Goal: Task Accomplishment & Management: Manage account settings

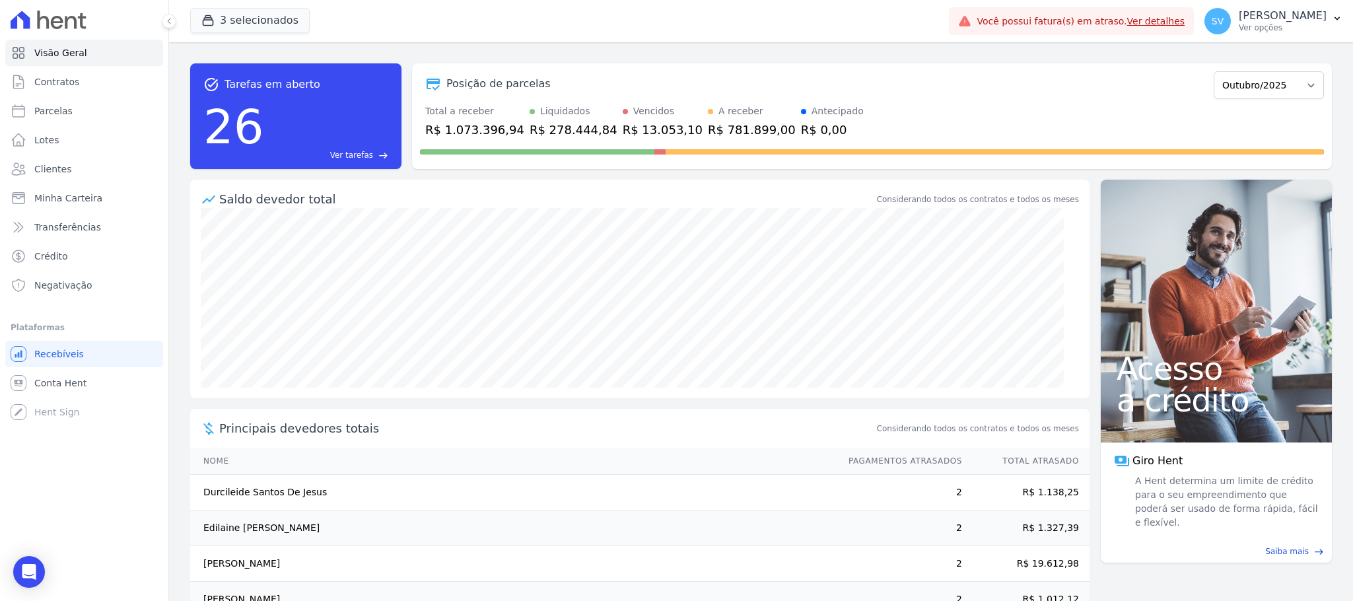
click at [1239, 13] on p "[PERSON_NAME]" at bounding box center [1283, 15] width 88 height 13
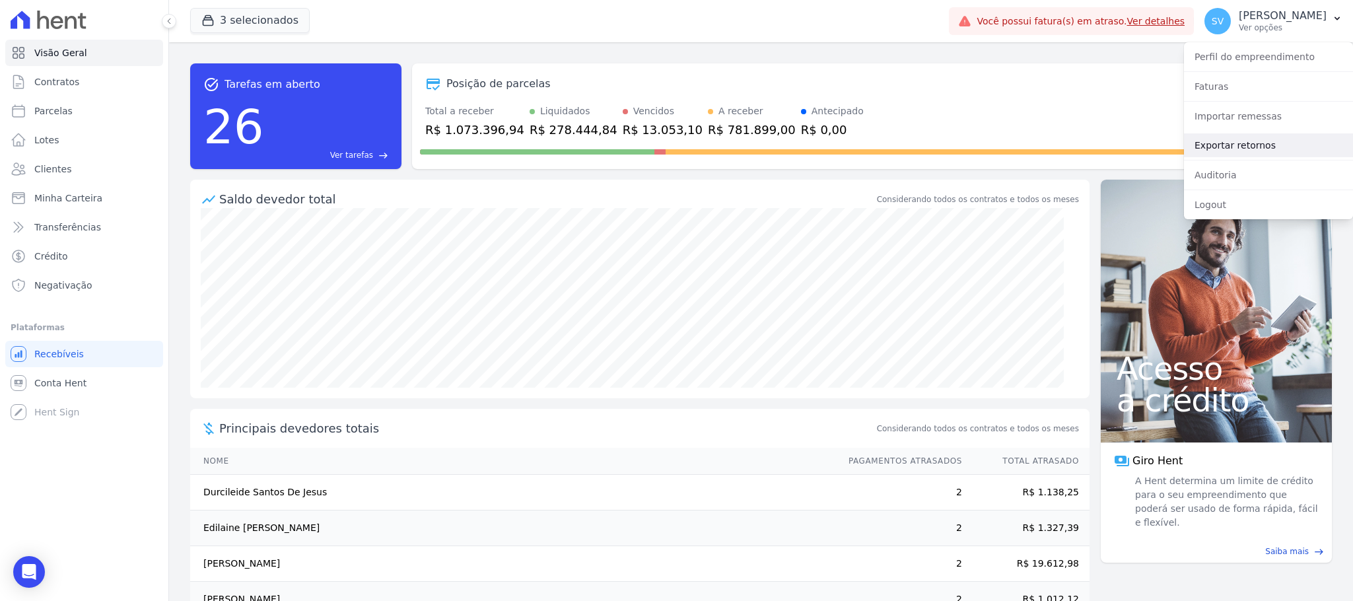
click at [1219, 141] on link "Exportar retornos" at bounding box center [1268, 145] width 169 height 24
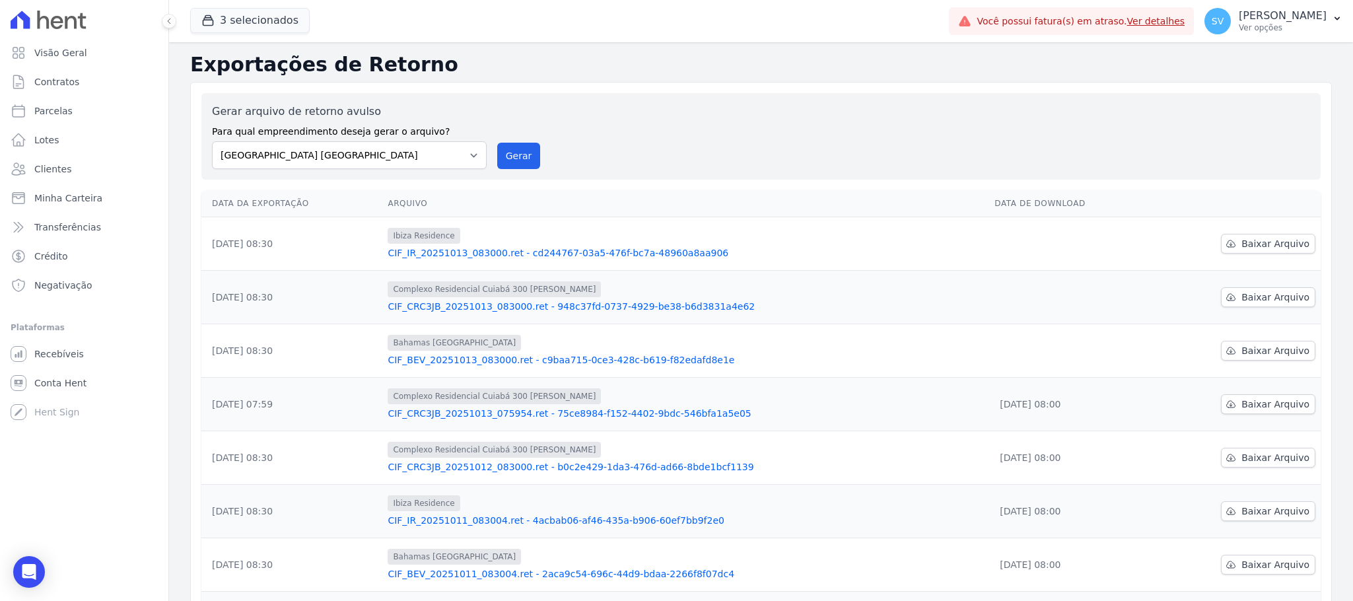
click at [548, 300] on div "Complexo Residencial Cuiabá 300 [PERSON_NAME] CIF_CRC3JB_20251013_083000.ret - …" at bounding box center [686, 297] width 596 height 32
click at [543, 308] on link "CIF_CRC3JB_20251013_083000.ret - 948c37fd-0737-4929-be38-b6d3831a4e62" at bounding box center [686, 306] width 596 height 13
click at [520, 411] on link "CIF_CRC3JB_20251013_075954.ret - 75ce8984-f152-4402-9bdc-546bfa1a5e05" at bounding box center [686, 413] width 596 height 13
click at [464, 470] on link "CIF_CRC3JB_20251012_083000.ret - b0c2e429-1da3-476d-ad66-8bde1bcf1139" at bounding box center [686, 466] width 596 height 13
click at [1248, 353] on span "Baixar Arquivo" at bounding box center [1276, 350] width 68 height 13
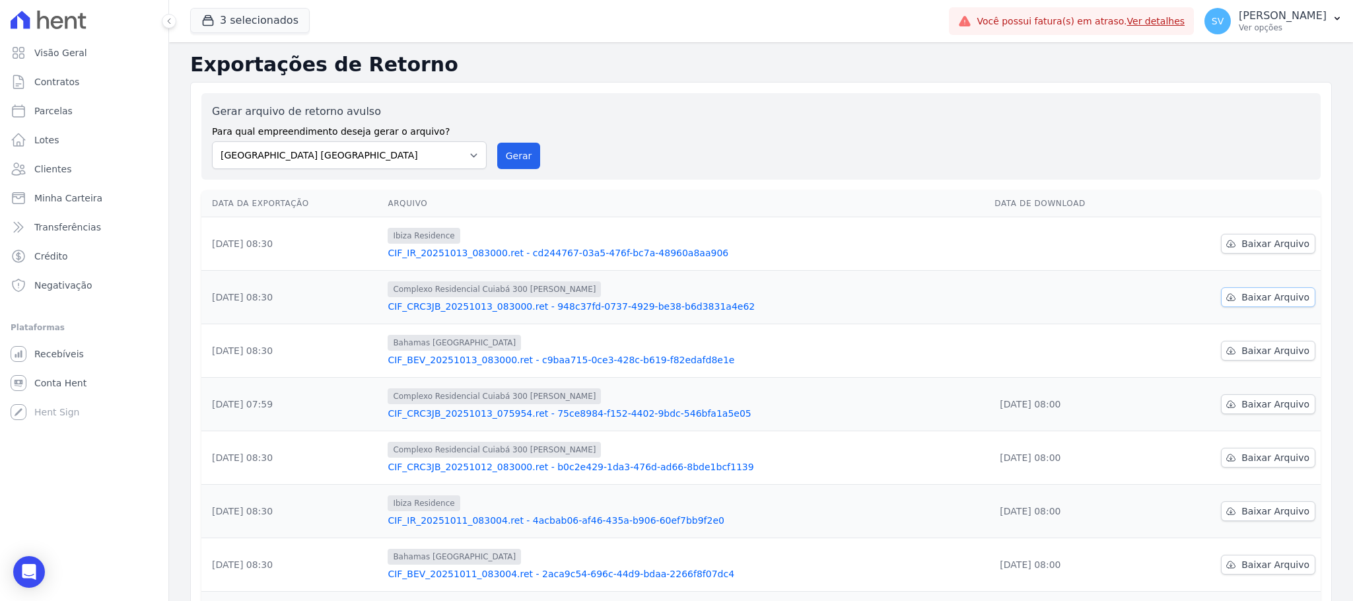
click at [1248, 295] on span "Baixar Arquivo" at bounding box center [1276, 297] width 68 height 13
click at [1246, 248] on span "Baixar Arquivo" at bounding box center [1276, 243] width 68 height 13
click at [707, 115] on div "Gerar arquivo de retorno avulso Para qual empreendimento deseja gerar o arquivo…" at bounding box center [761, 136] width 1098 height 65
click at [1246, 234] on link "Baixar Arquivo" at bounding box center [1268, 244] width 94 height 20
click at [753, 174] on div "Gerar arquivo de retorno avulso Para qual empreendimento deseja gerar o arquivo…" at bounding box center [761, 136] width 1120 height 87
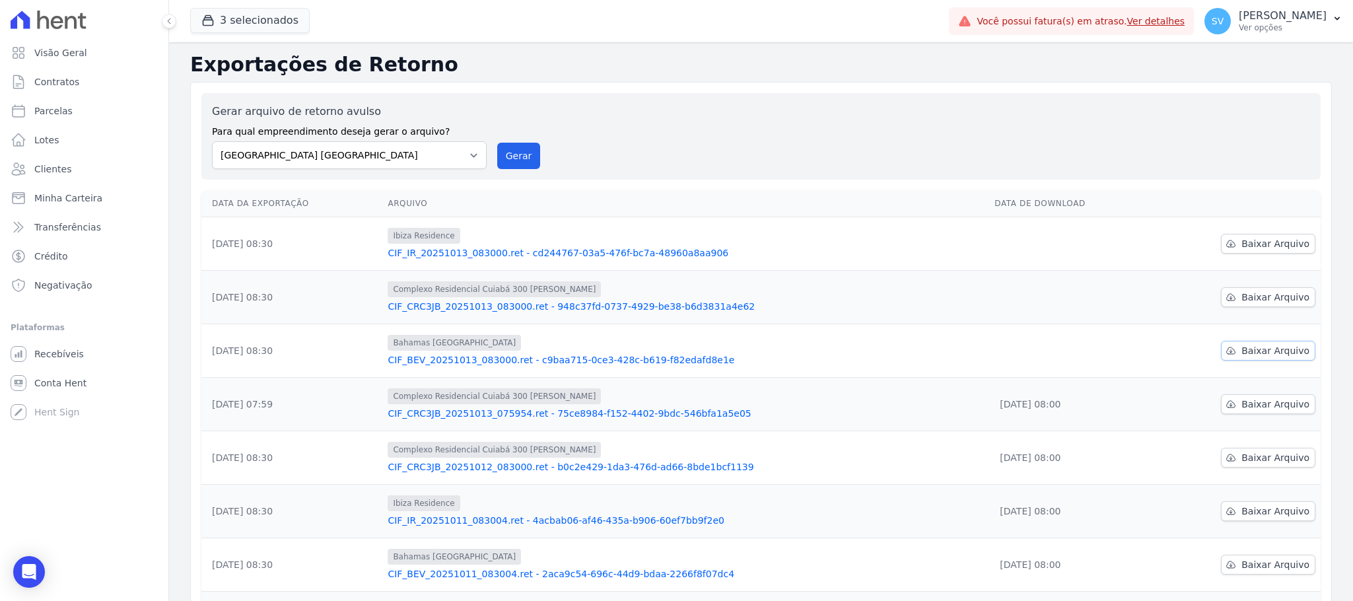
click at [1245, 355] on span "Baixar Arquivo" at bounding box center [1276, 350] width 68 height 13
click at [1268, 293] on span "Baixar Arquivo" at bounding box center [1276, 297] width 68 height 13
click at [254, 28] on button "3 selecionados" at bounding box center [250, 20] width 120 height 25
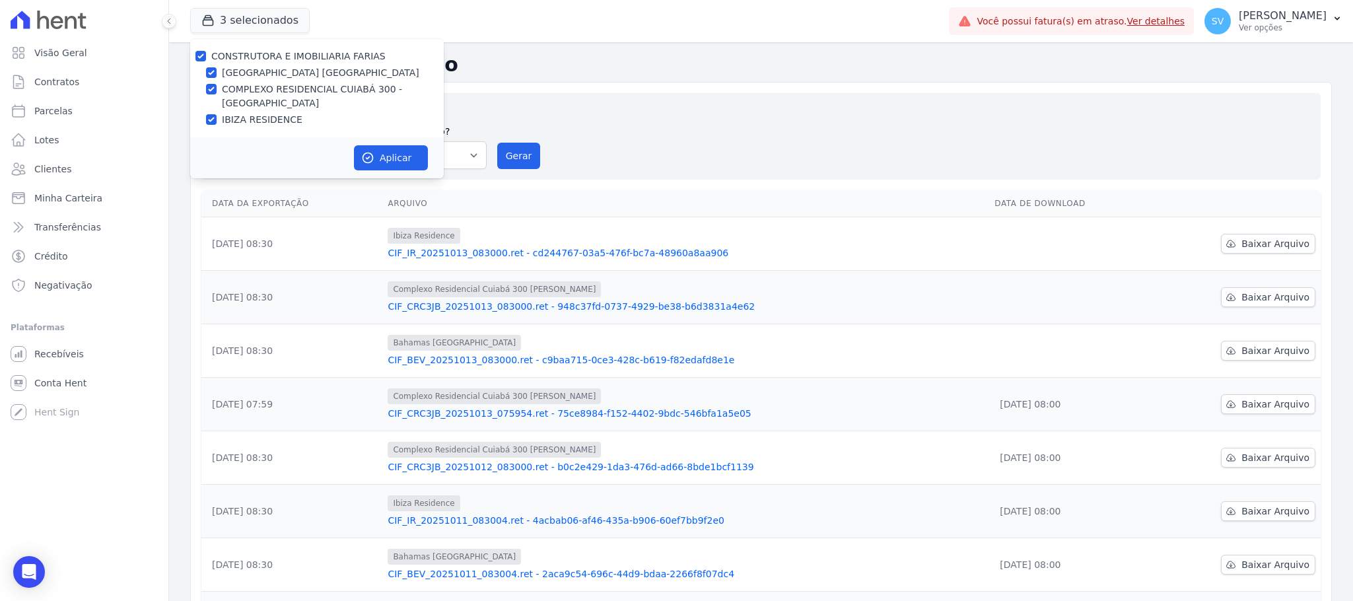
click at [201, 58] on div at bounding box center [201, 56] width 11 height 13
click at [200, 55] on input "CONSTRUTORA E IMOBILIARIA FARIAS" at bounding box center [201, 56] width 11 height 11
checkbox input "false"
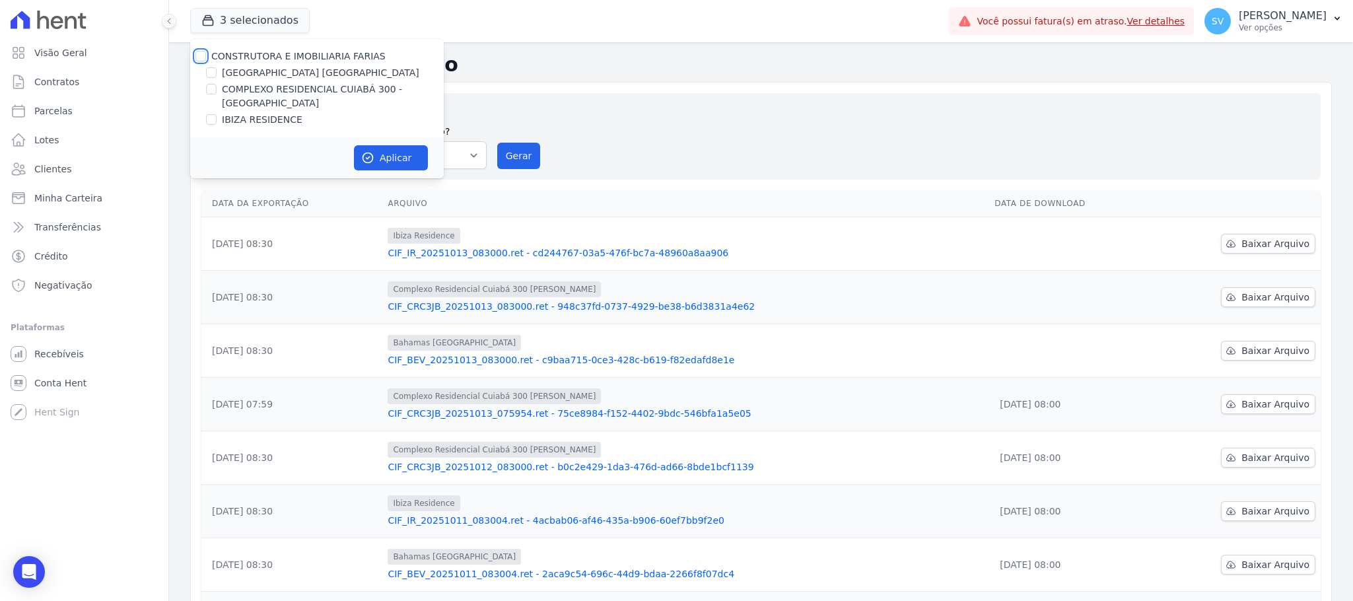
checkbox input "false"
click at [211, 84] on input "COMPLEXO RESIDENCIAL CUIABÁ 300 - [GEOGRAPHIC_DATA]" at bounding box center [211, 89] width 11 height 11
checkbox input "true"
click at [385, 155] on button "Aplicar" at bounding box center [391, 157] width 74 height 25
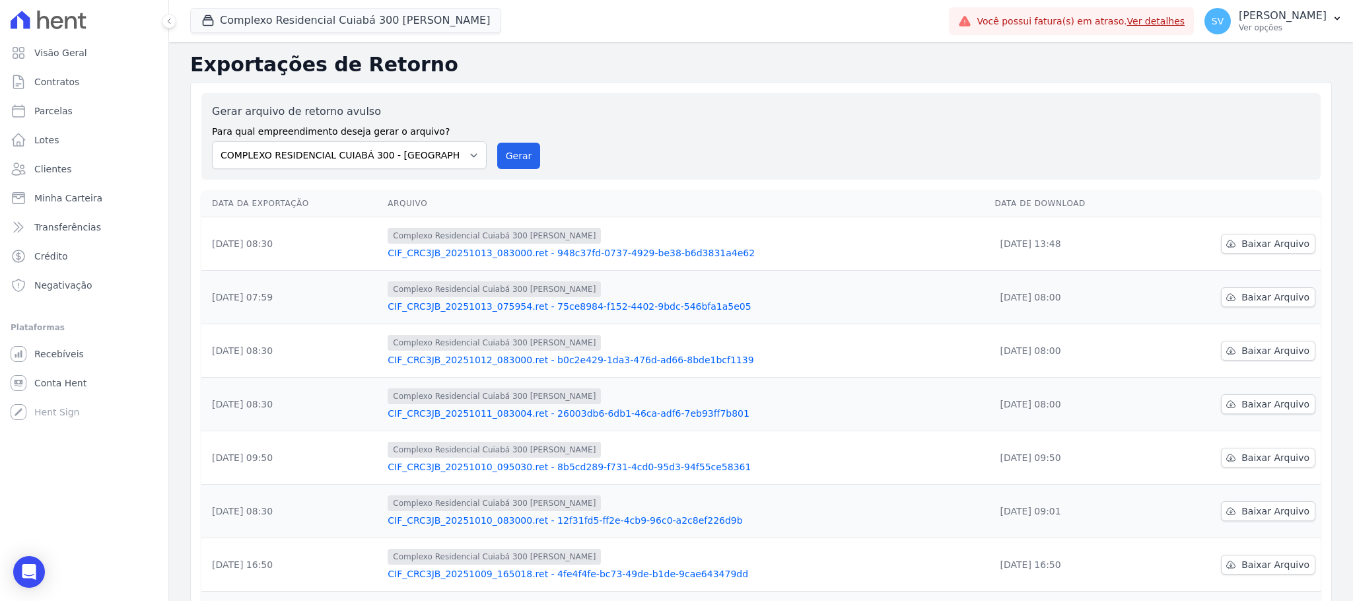
click at [474, 468] on link "CIF_CRC3JB_20251010_095030.ret - 8b5cd289-f731-4cd0-95d3-94f55ce58361" at bounding box center [686, 466] width 596 height 13
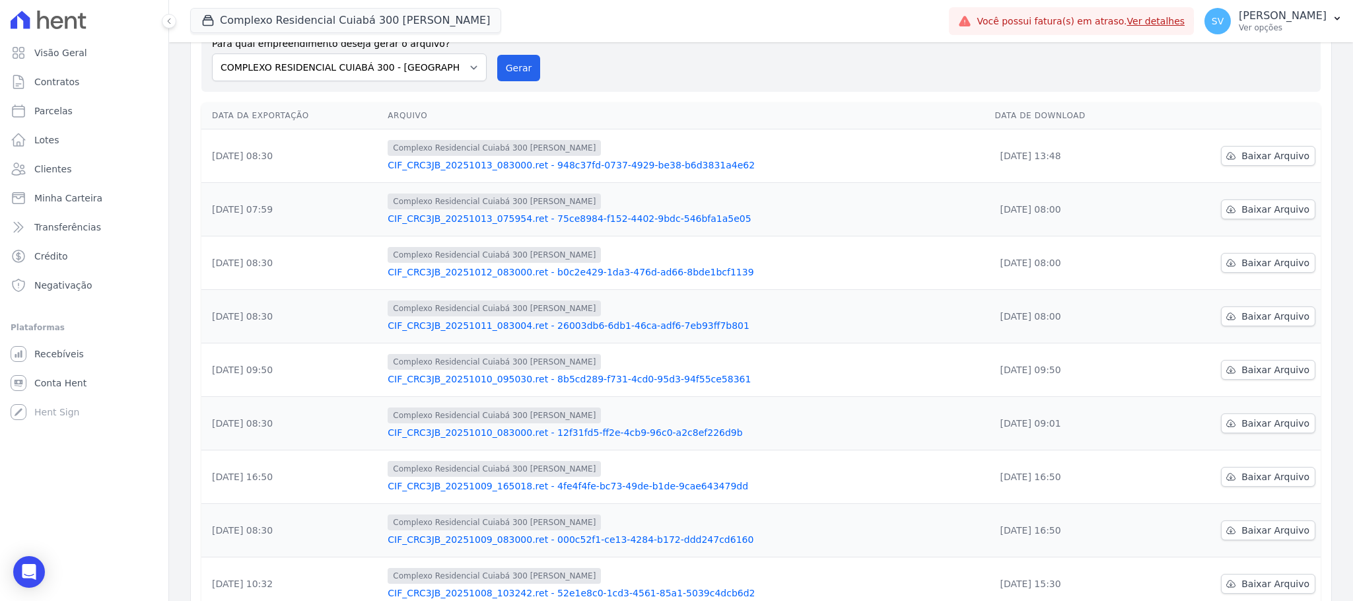
scroll to position [198, 0]
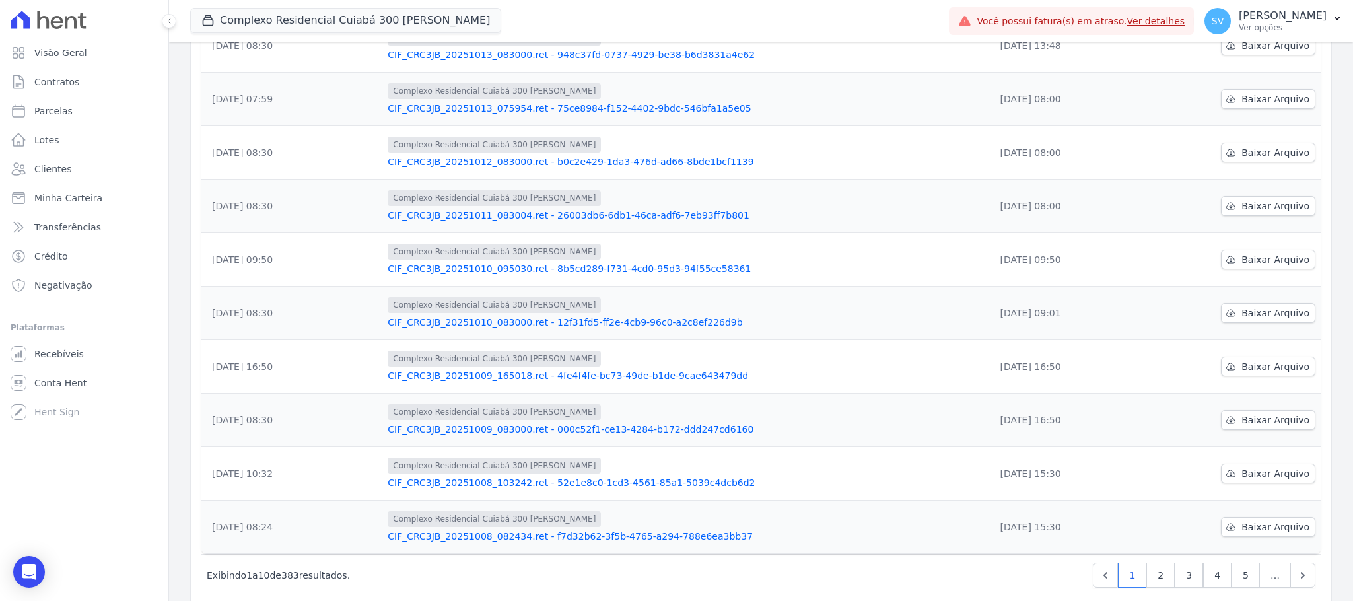
click at [544, 329] on link "CIF_CRC3JB_20251010_083000.ret - 12f31fd5-ff2e-4cb9-96c0-a2c8ef226d9b" at bounding box center [686, 322] width 596 height 13
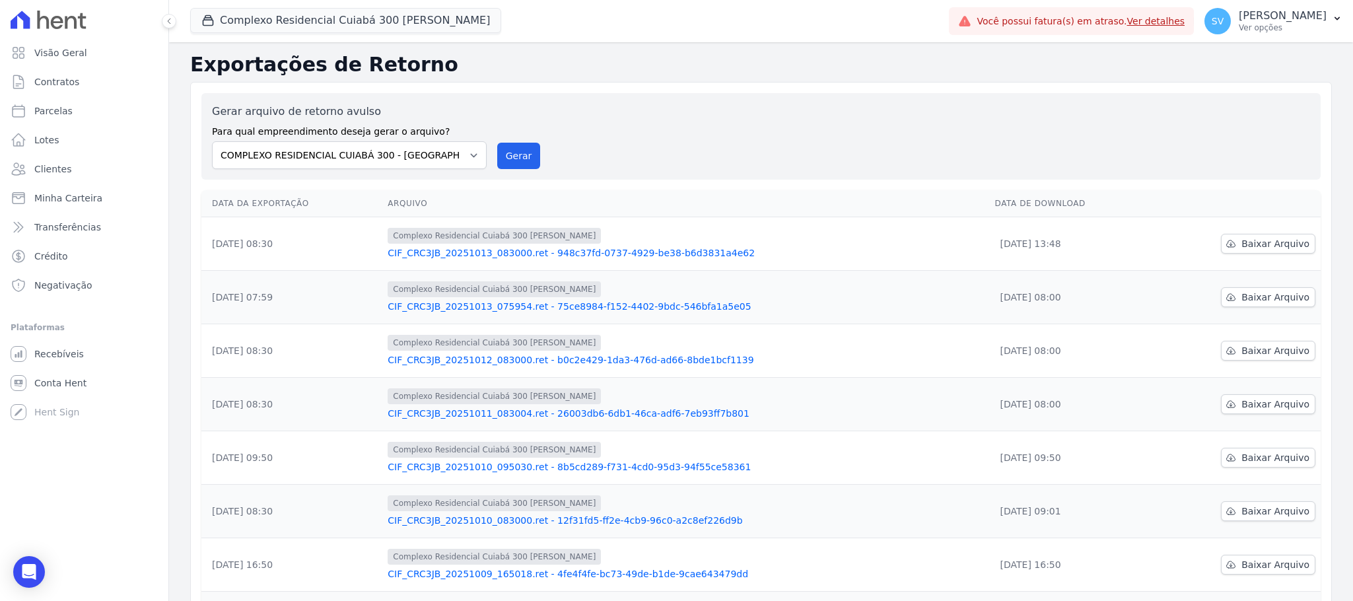
click at [414, 252] on link "CIF_CRC3JB_20251013_083000.ret - 948c37fd-0737-4929-be38-b6d3831a4e62" at bounding box center [686, 252] width 596 height 13
click at [466, 310] on link "CIF_CRC3JB_20251013_075954.ret - 75ce8984-f152-4402-9bdc-546bfa1a5e05" at bounding box center [686, 306] width 596 height 13
click at [446, 365] on link "CIF_CRC3JB_20251012_083000.ret - b0c2e429-1da3-476d-ad66-8bde1bcf1139" at bounding box center [686, 359] width 596 height 13
click at [436, 413] on link "CIF_CRC3JB_20251011_083004.ret - 26003db6-6db1-46ca-adf6-7eb93ff7b801" at bounding box center [686, 413] width 596 height 13
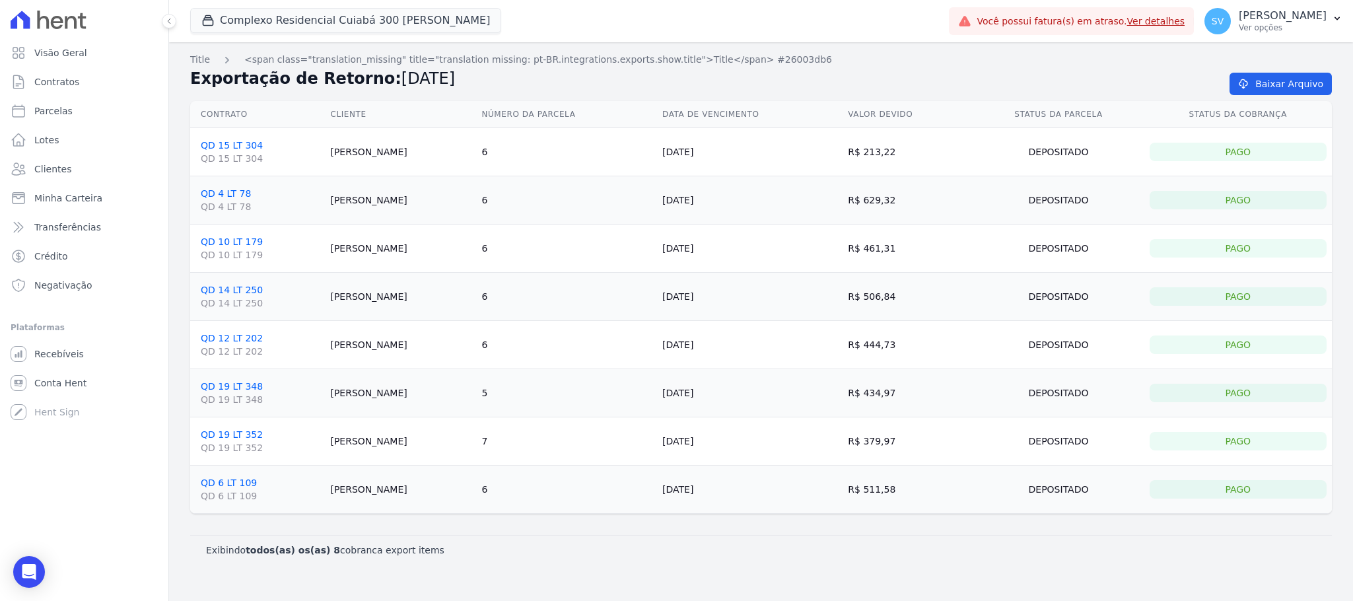
drag, startPoint x: 388, startPoint y: 314, endPoint x: 395, endPoint y: 343, distance: 29.8
click at [395, 341] on tbody "QD 15 LT 304 QD 15 LT 304 [PERSON_NAME] 6 [DATE] R$ 213,22 Depositado Pago QD 4…" at bounding box center [761, 321] width 1142 height 386
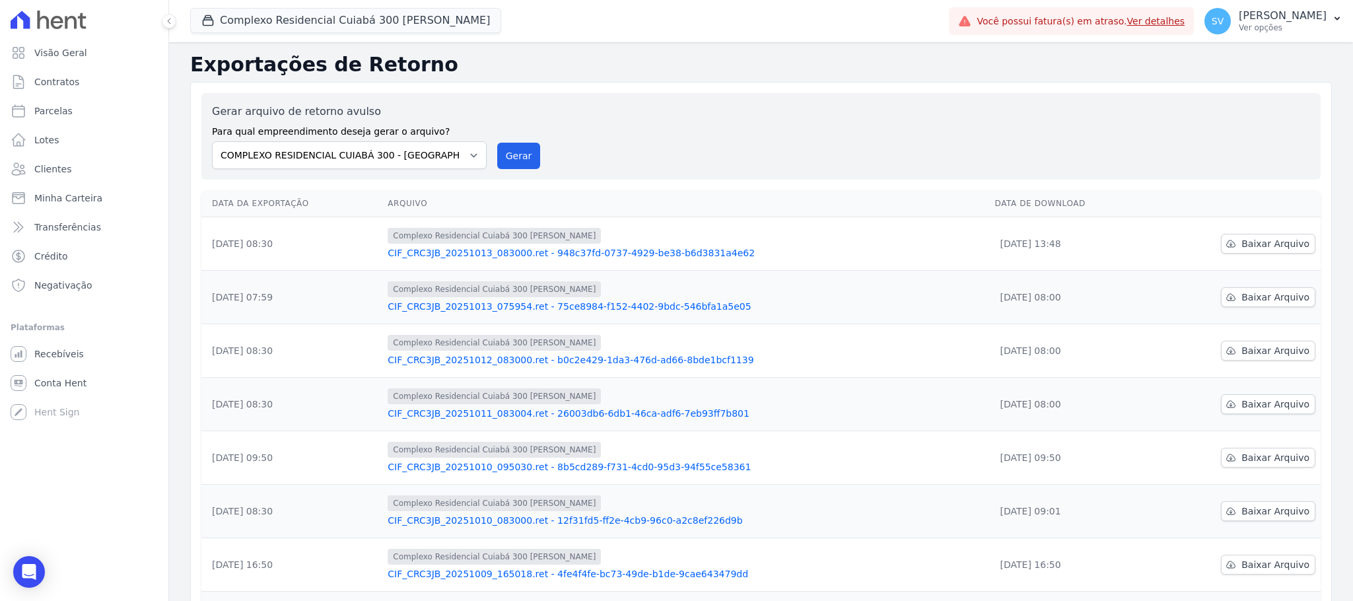
click at [454, 468] on link "CIF_CRC3JB_20251010_095030.ret - 8b5cd289-f731-4cd0-95d3-94f55ce58361" at bounding box center [686, 466] width 596 height 13
click at [470, 524] on link "CIF_CRC3JB_20251010_083000.ret - 12f31fd5-ff2e-4cb9-96c0-a2c8ef226d9b" at bounding box center [686, 520] width 596 height 13
click at [456, 579] on link "CIF_CRC3JB_20251009_165018.ret - 4fe4f4fe-bc73-49de-b1de-9cae643479dd" at bounding box center [686, 573] width 596 height 13
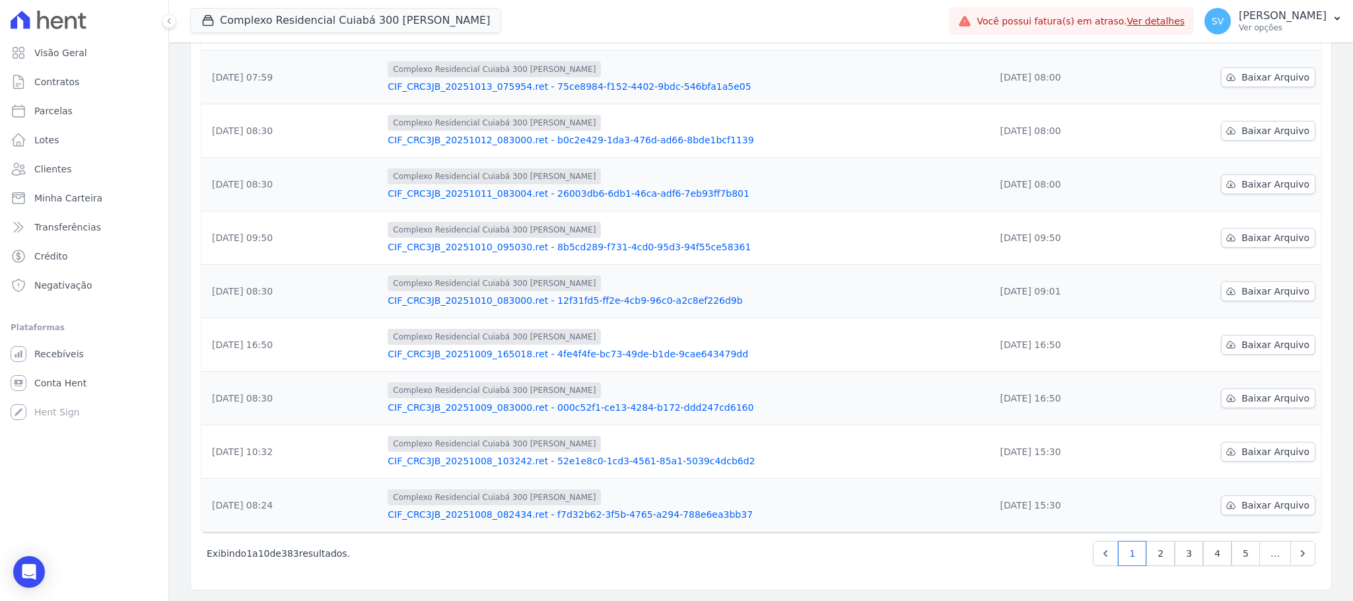
scroll to position [225, 0]
click at [587, 458] on link "CIF_CRC3JB_20251008_103242.ret - 52e1e8c0-1cd3-4561-85a1-5039c4dcb6d2" at bounding box center [686, 460] width 596 height 13
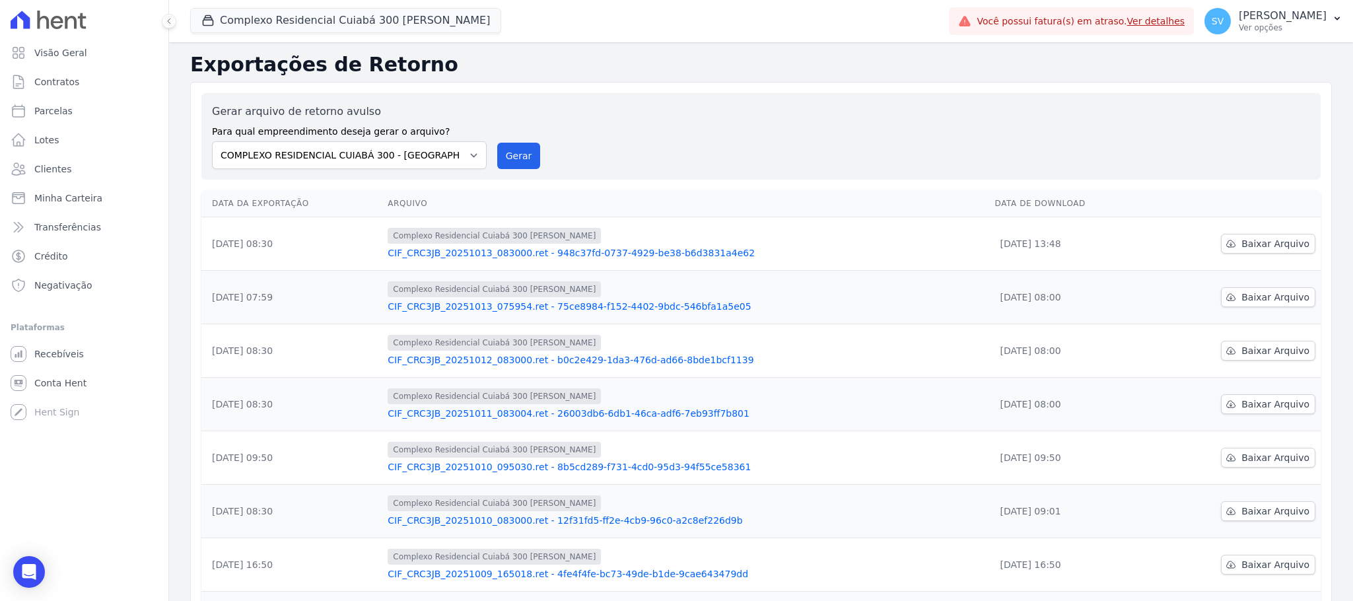
click at [466, 523] on link "CIF_CRC3JB_20251010_083000.ret - 12f31fd5-ff2e-4cb9-96c0-a2c8ef226d9b" at bounding box center [686, 520] width 596 height 13
click at [40, 114] on span "Parcelas" at bounding box center [53, 110] width 38 height 13
select select
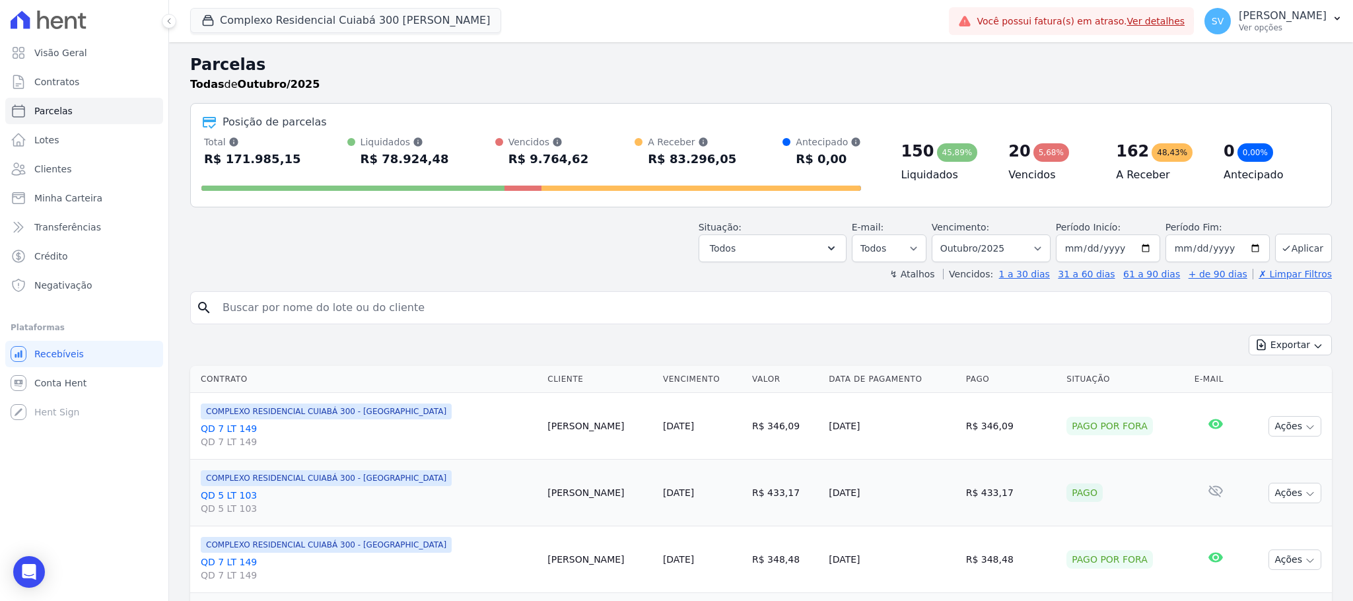
click at [380, 313] on input "search" at bounding box center [771, 308] width 1112 height 26
paste input "[PERSON_NAME]"
type input "[PERSON_NAME]"
select select
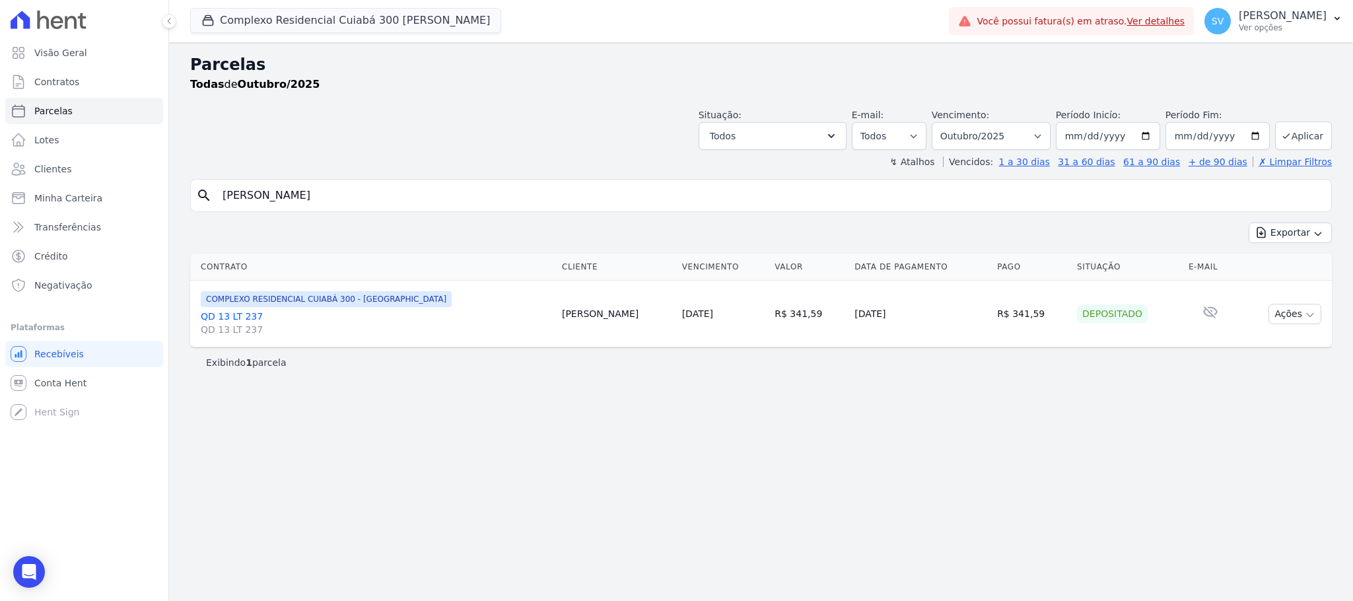
click at [279, 321] on link "QD 13 LT 237 QD 13 LT 237" at bounding box center [376, 323] width 351 height 26
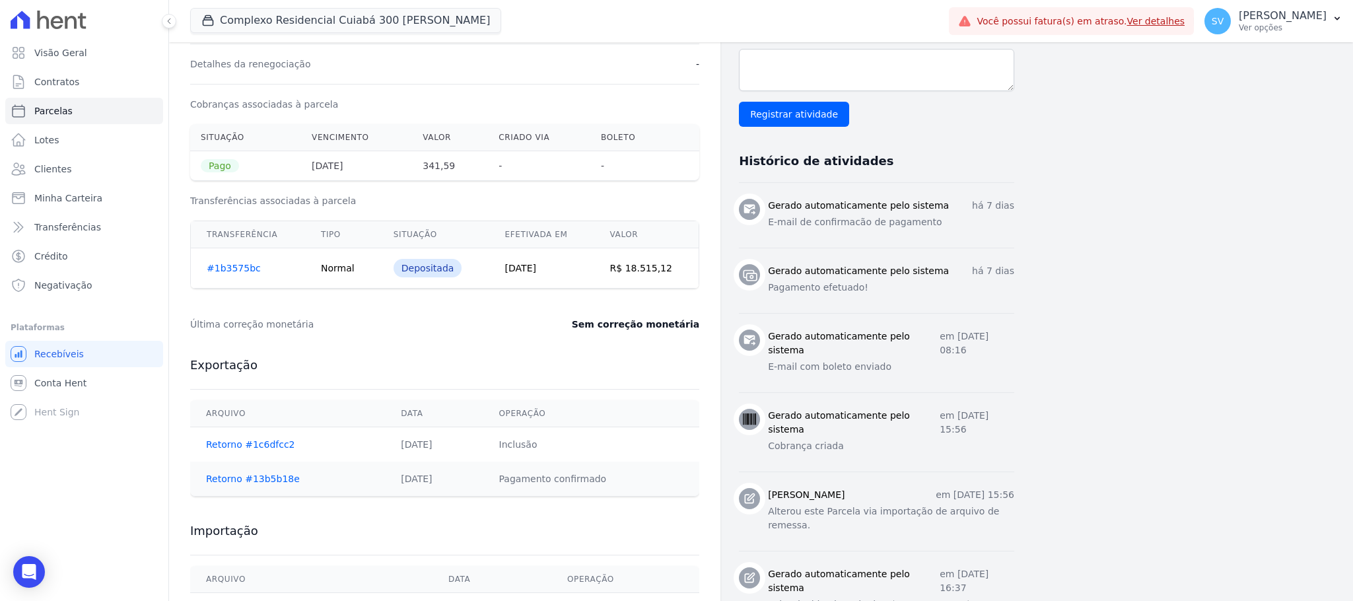
scroll to position [390, 0]
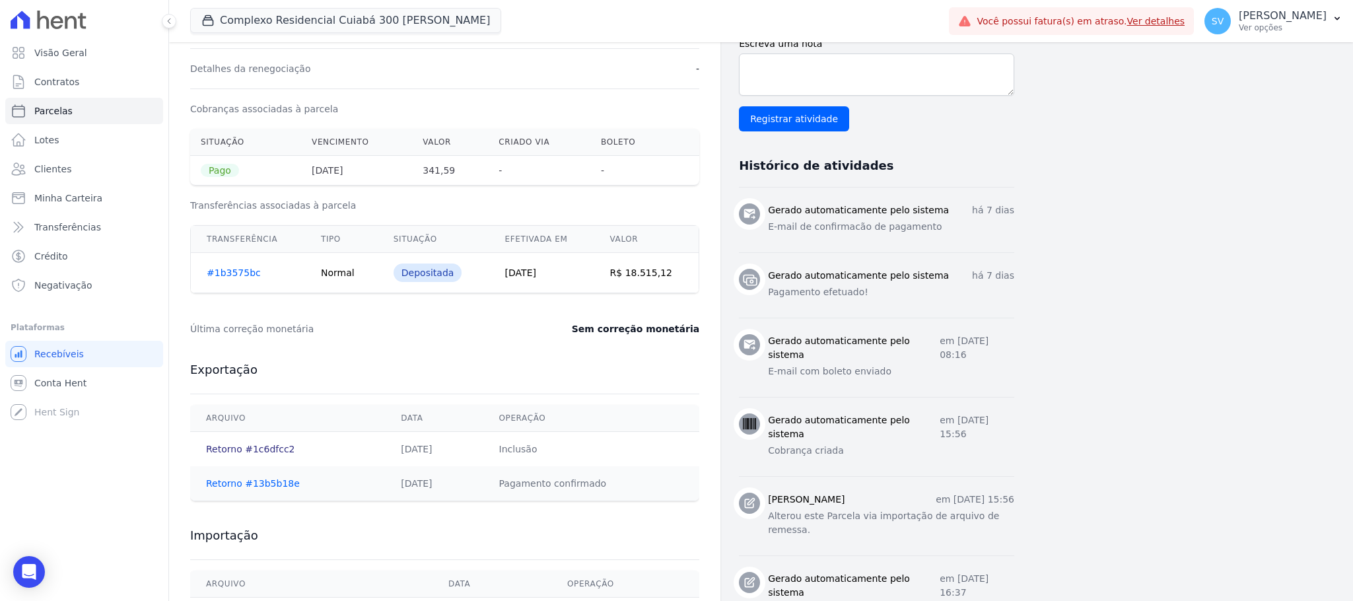
click at [256, 454] on link "Retorno #1c6dfcc2" at bounding box center [250, 449] width 89 height 11
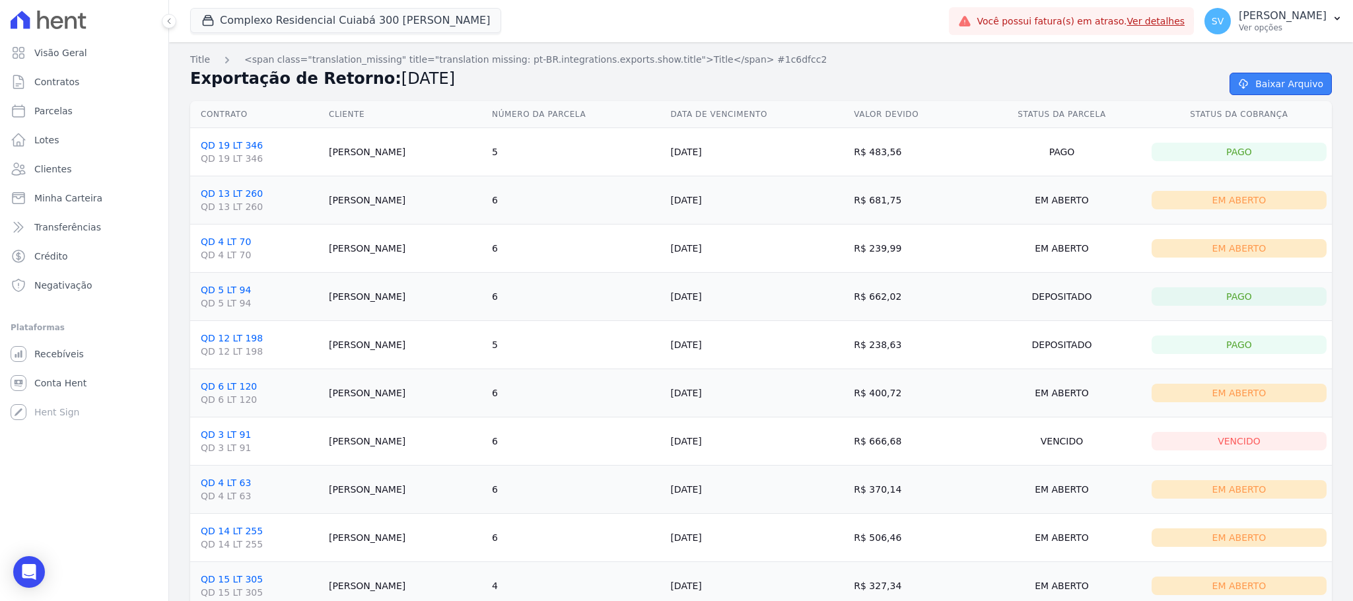
click at [1252, 82] on link "Baixar Arquivo" at bounding box center [1281, 84] width 102 height 22
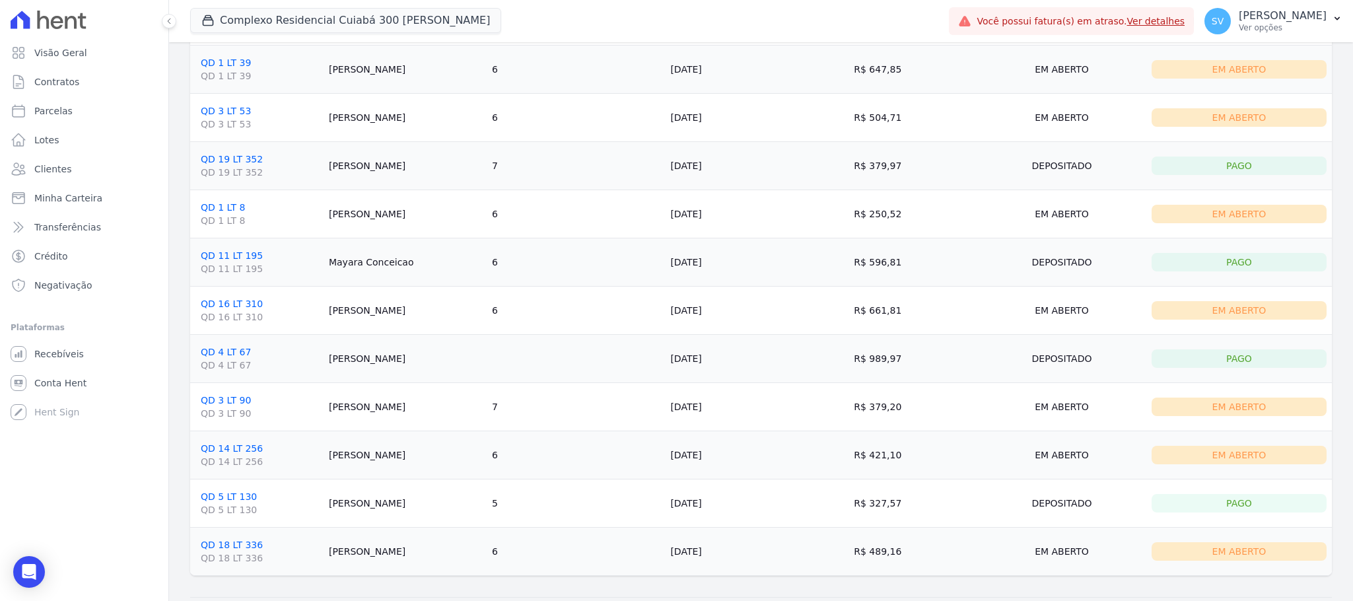
scroll to position [1353, 0]
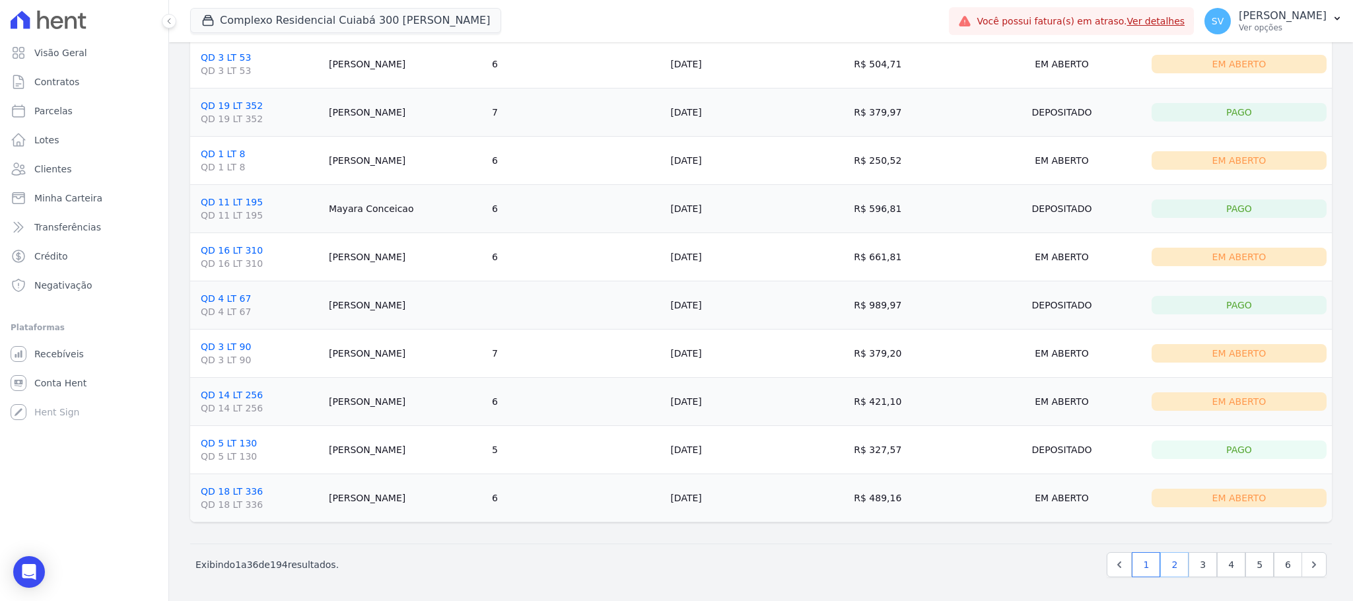
click at [1162, 557] on link "2" at bounding box center [1175, 564] width 28 height 25
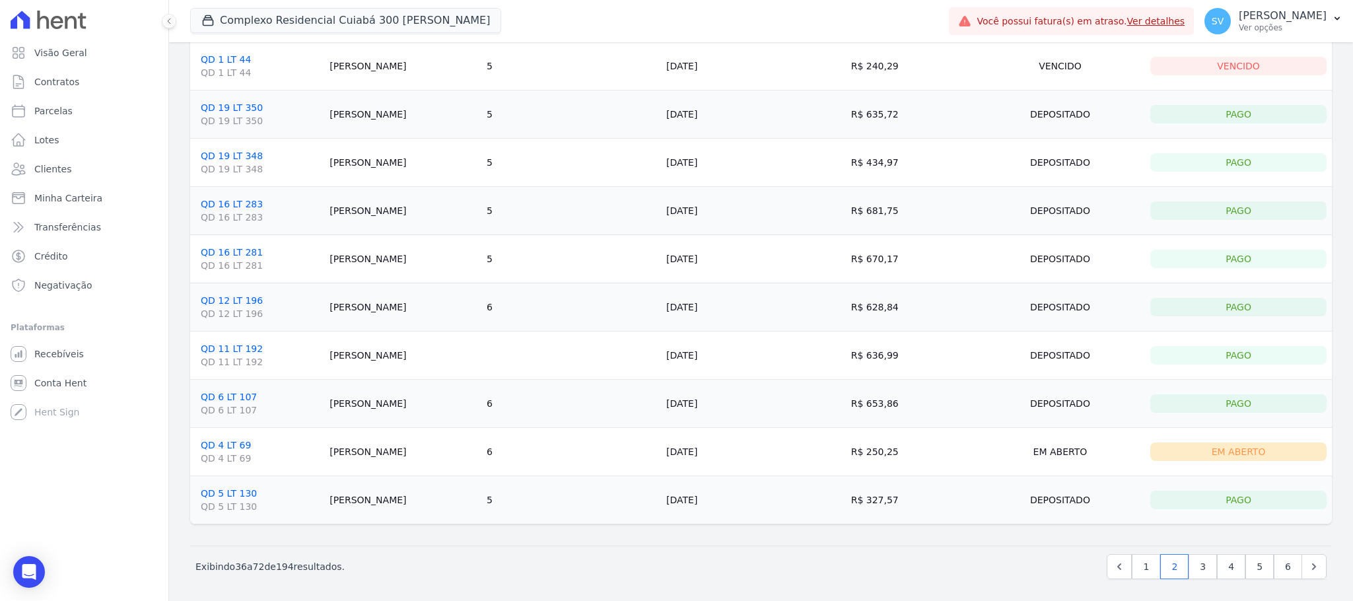
scroll to position [1353, 0]
click at [1189, 569] on link "3" at bounding box center [1203, 564] width 28 height 25
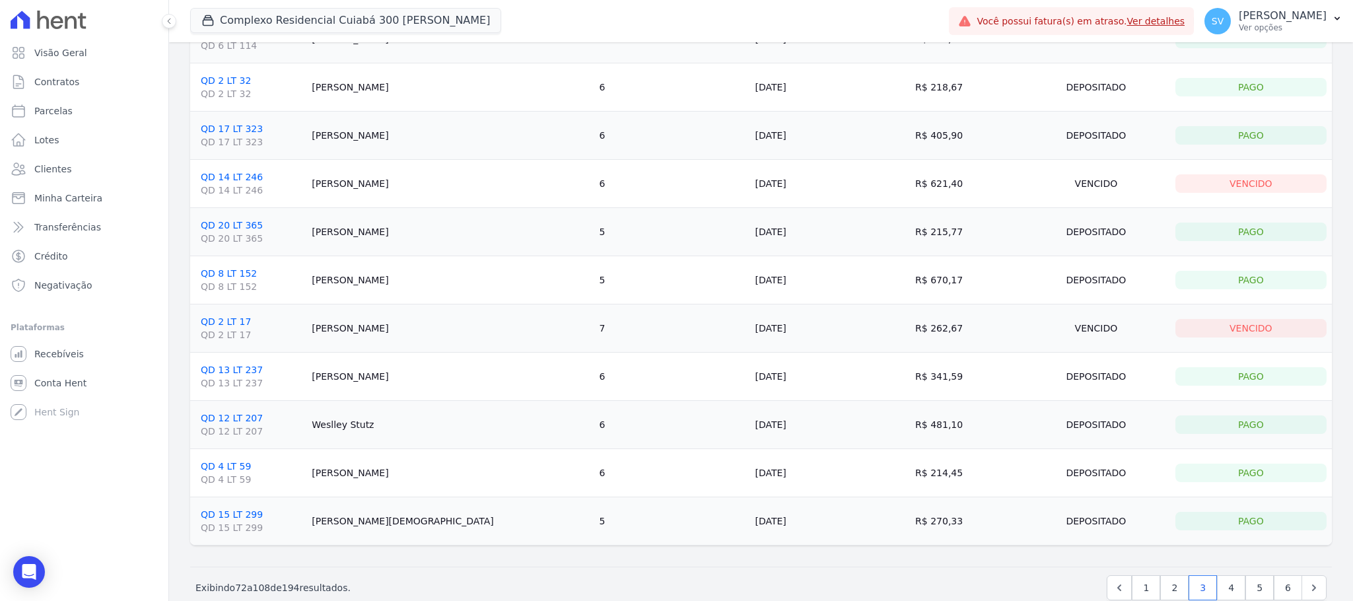
scroll to position [1353, 0]
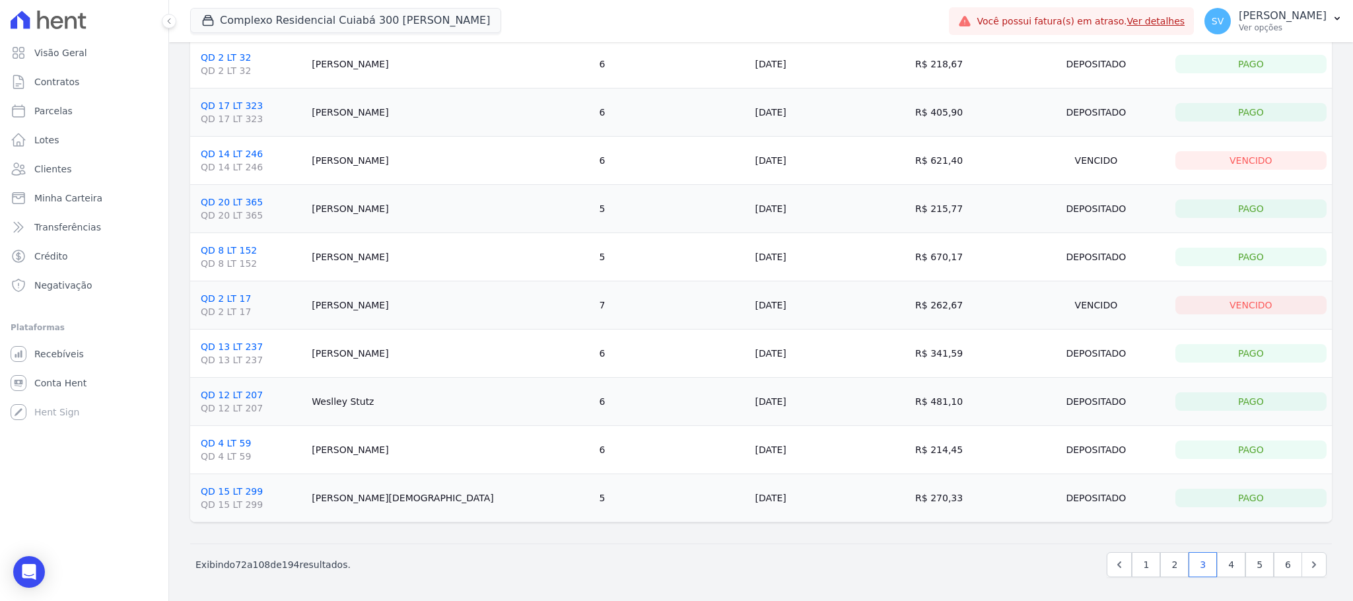
click at [1028, 353] on div "Depositado" at bounding box center [1096, 353] width 137 height 18
click at [910, 349] on td "R$ 341,59" at bounding box center [966, 354] width 112 height 48
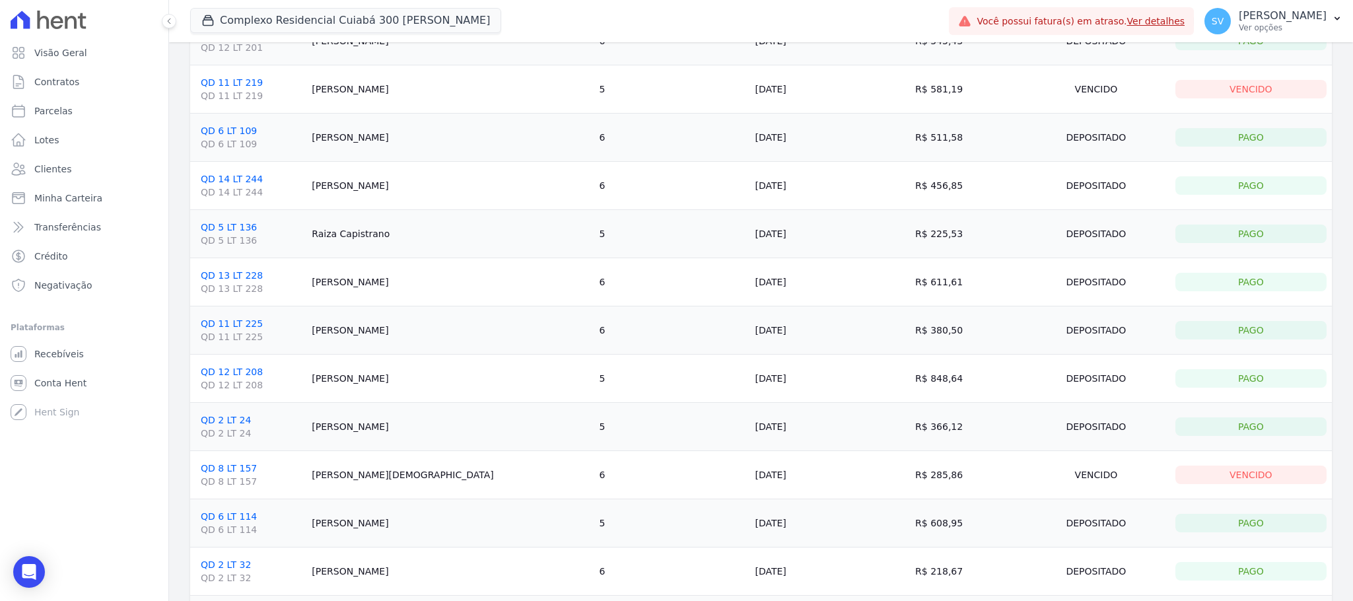
scroll to position [1189, 0]
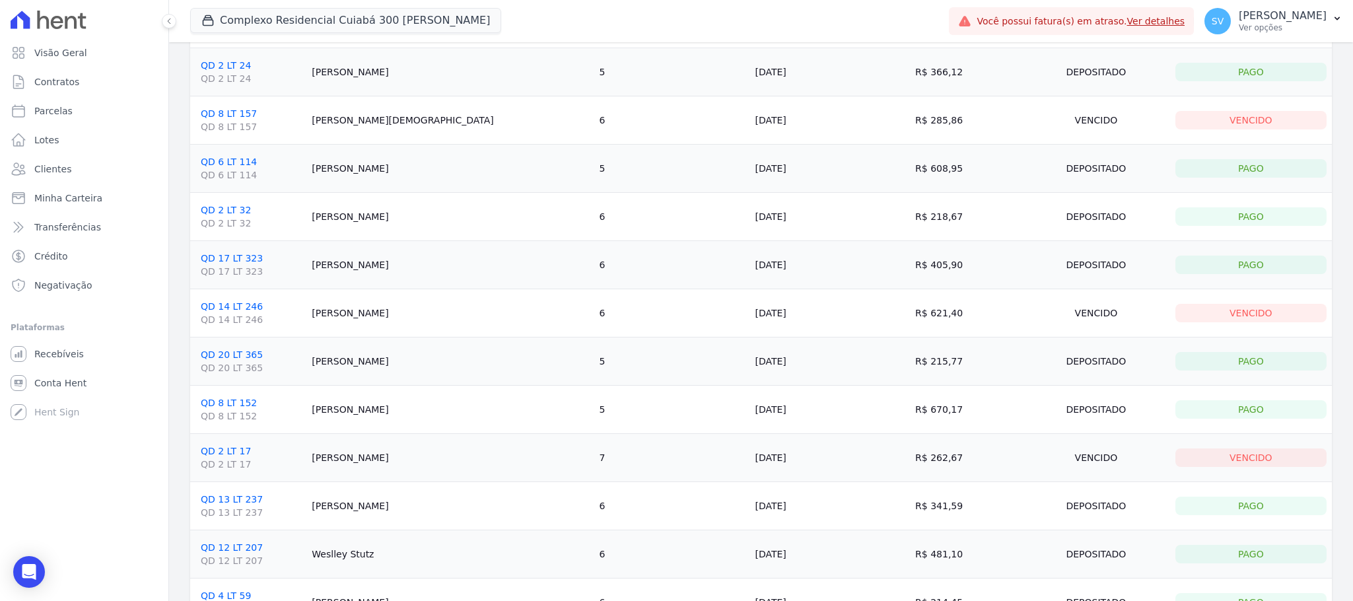
click at [369, 513] on td "[PERSON_NAME]" at bounding box center [449, 506] width 287 height 48
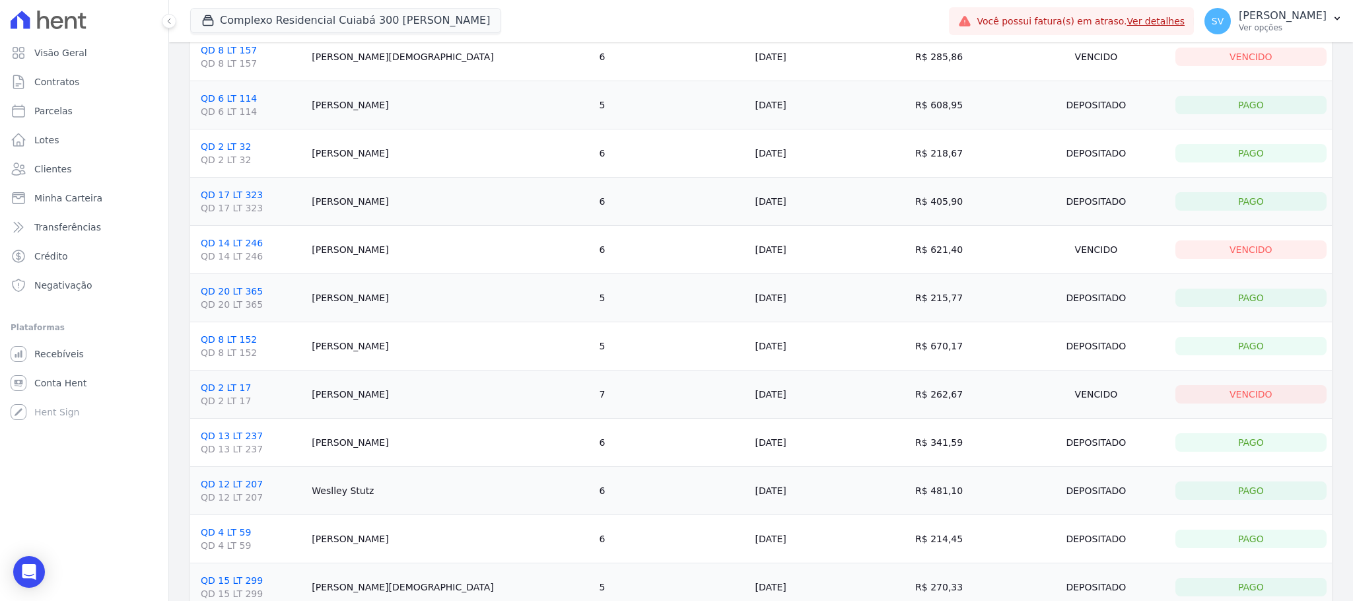
scroll to position [1353, 0]
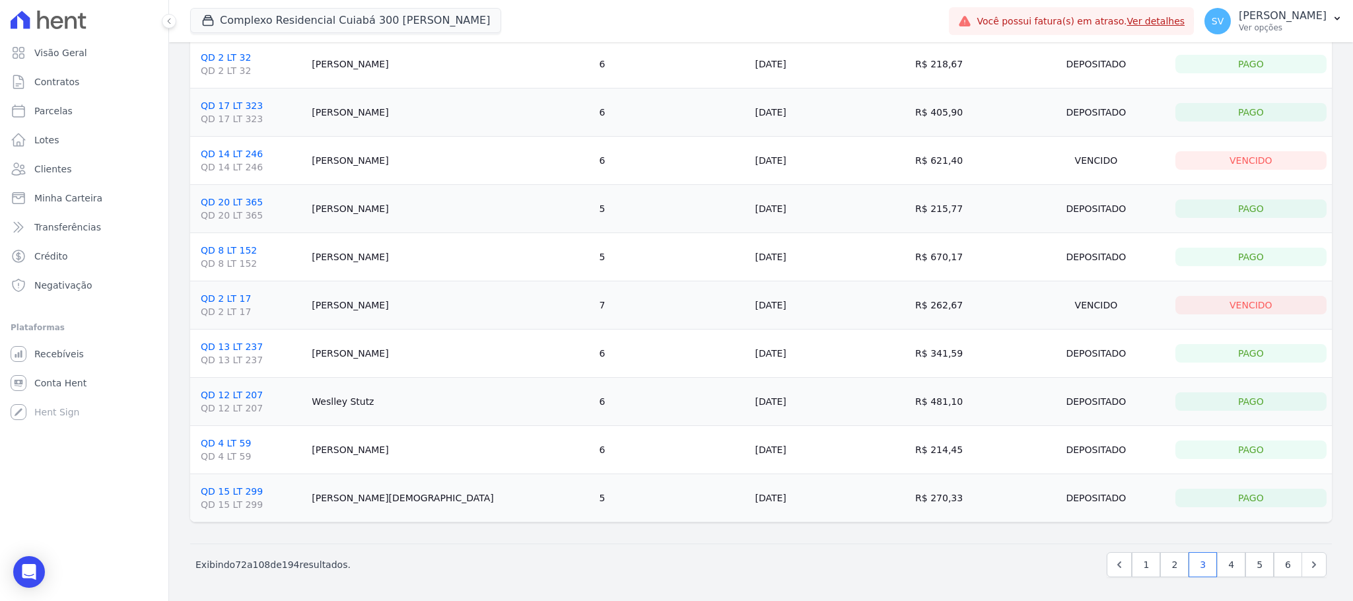
click at [332, 450] on td "[PERSON_NAME]" at bounding box center [449, 450] width 287 height 48
click at [363, 343] on td "[PERSON_NAME]" at bounding box center [449, 354] width 287 height 48
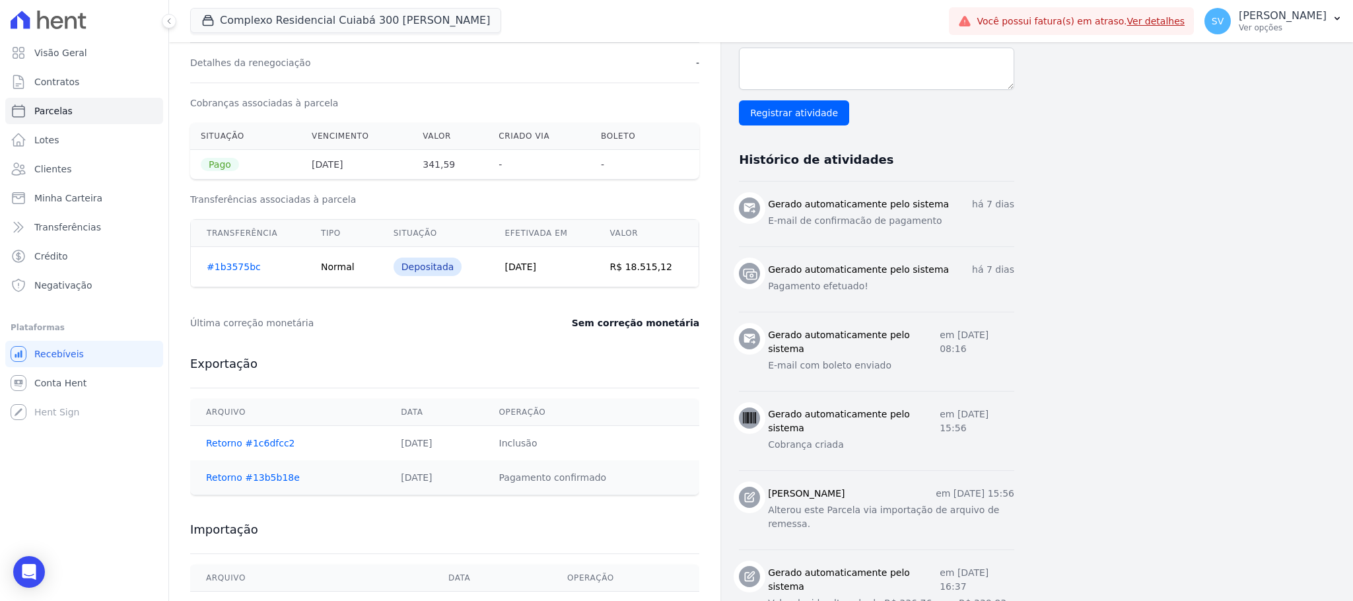
scroll to position [688, 0]
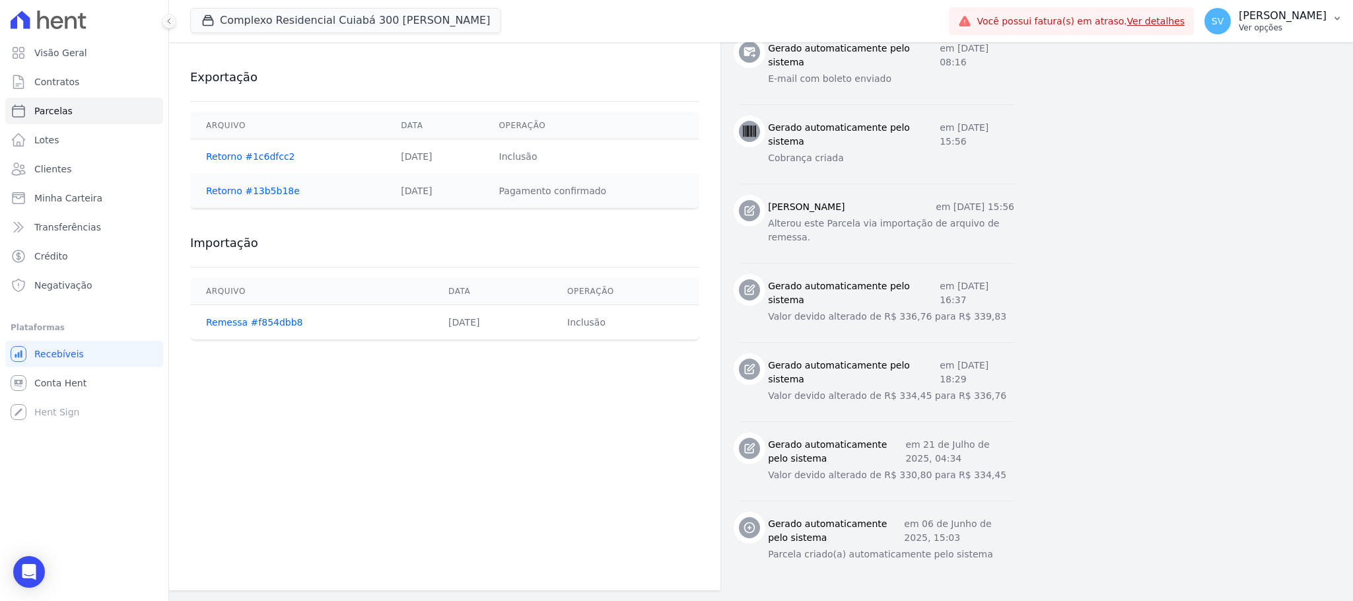
drag, startPoint x: 1238, startPoint y: 15, endPoint x: 1231, endPoint y: 13, distance: 8.2
click at [1239, 15] on p "[PERSON_NAME]" at bounding box center [1283, 15] width 88 height 13
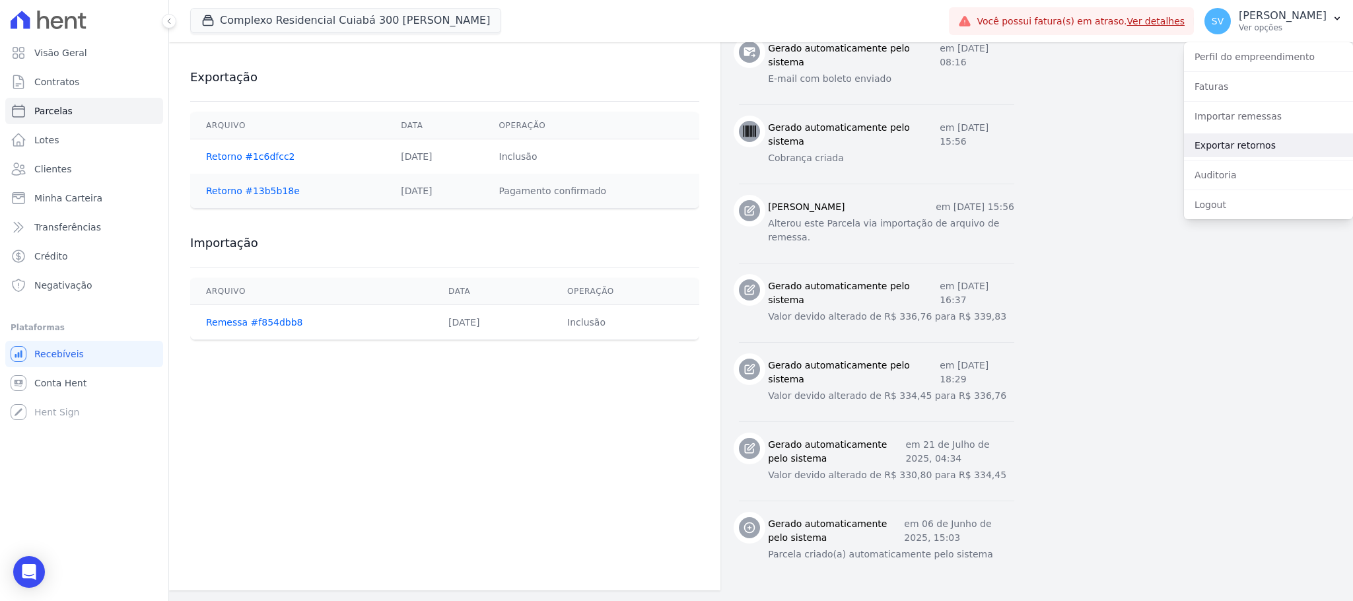
click at [1245, 145] on link "Exportar retornos" at bounding box center [1268, 145] width 169 height 24
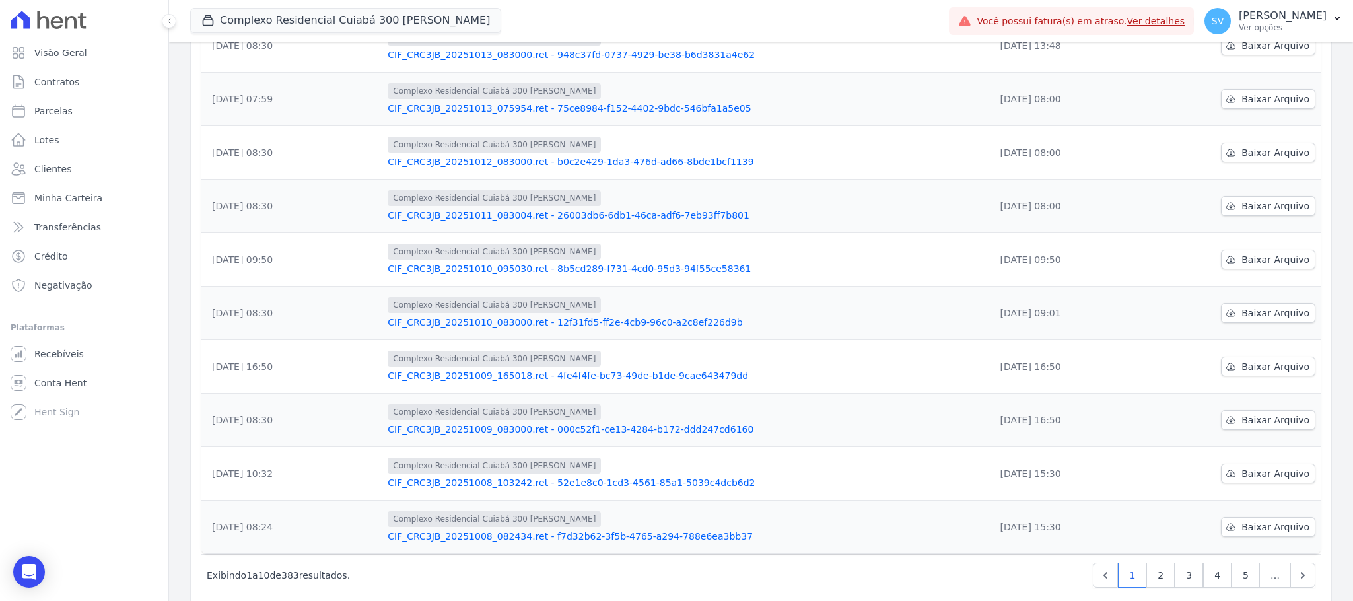
scroll to position [225, 0]
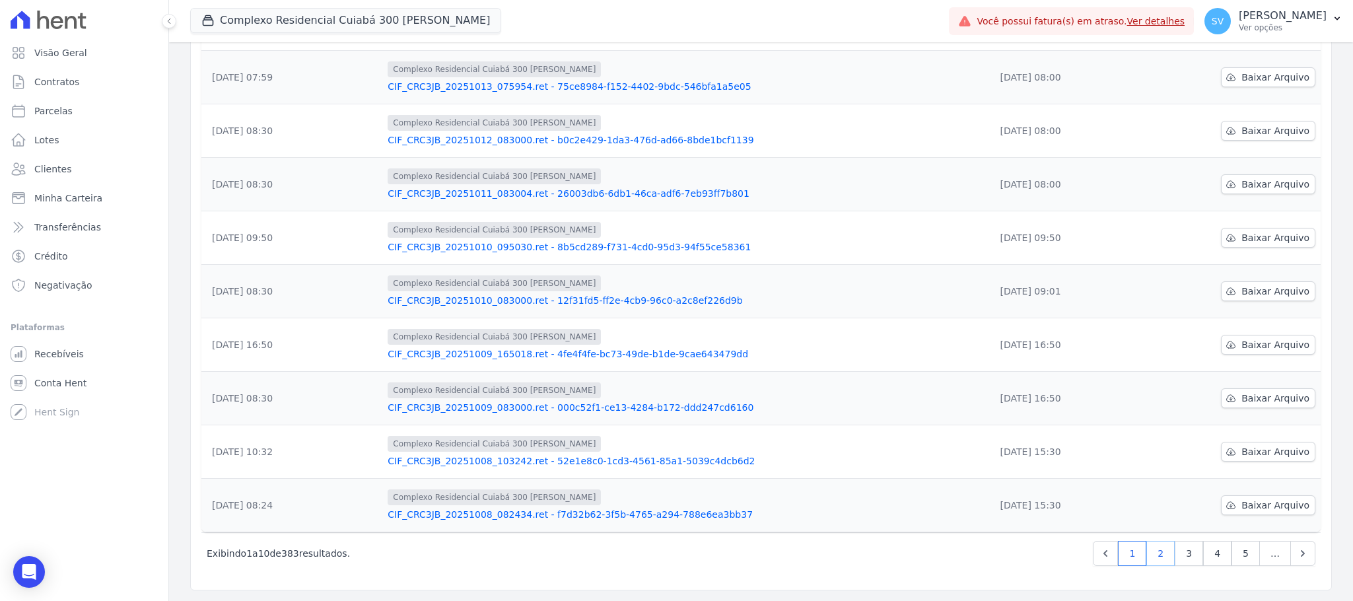
click at [1147, 551] on link "2" at bounding box center [1161, 553] width 28 height 25
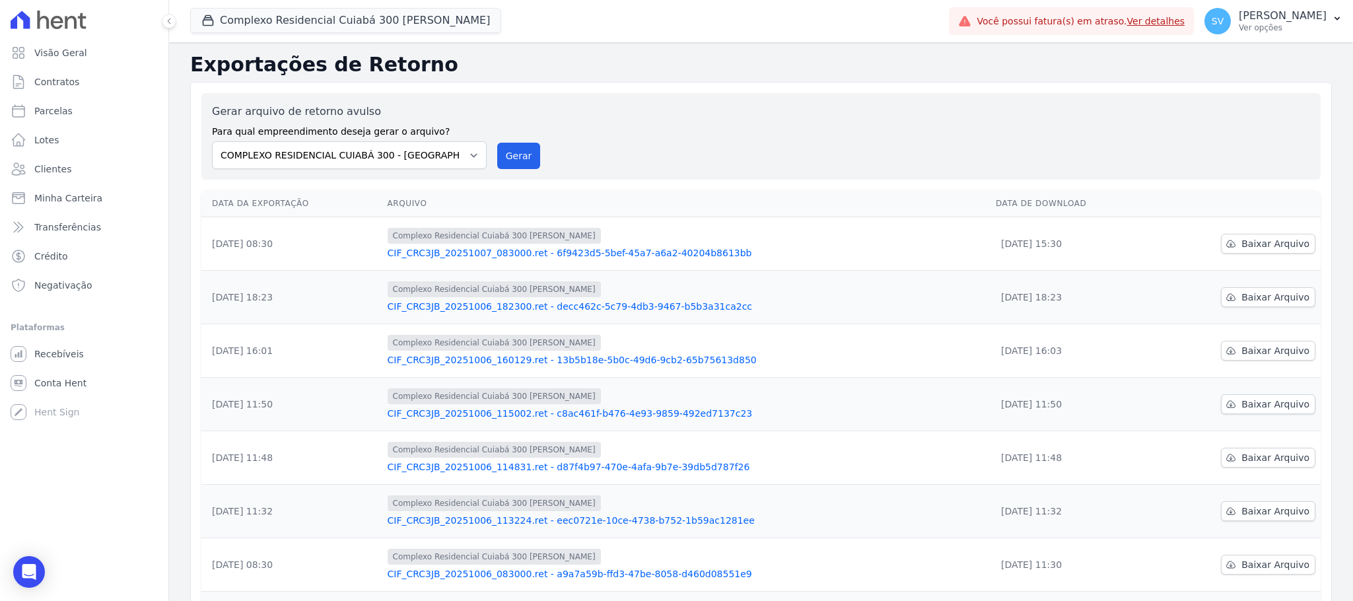
click at [646, 303] on link "CIF_CRC3JB_20251006_182300.ret - decc462c-5c79-4db3-9467-b5b3a31ca2cc" at bounding box center [687, 306] width 598 height 13
click at [690, 361] on link "CIF_CRC3JB_20251006_160129.ret - 13b5b18e-5b0c-49d6-9cb2-65b75613d850" at bounding box center [687, 359] width 598 height 13
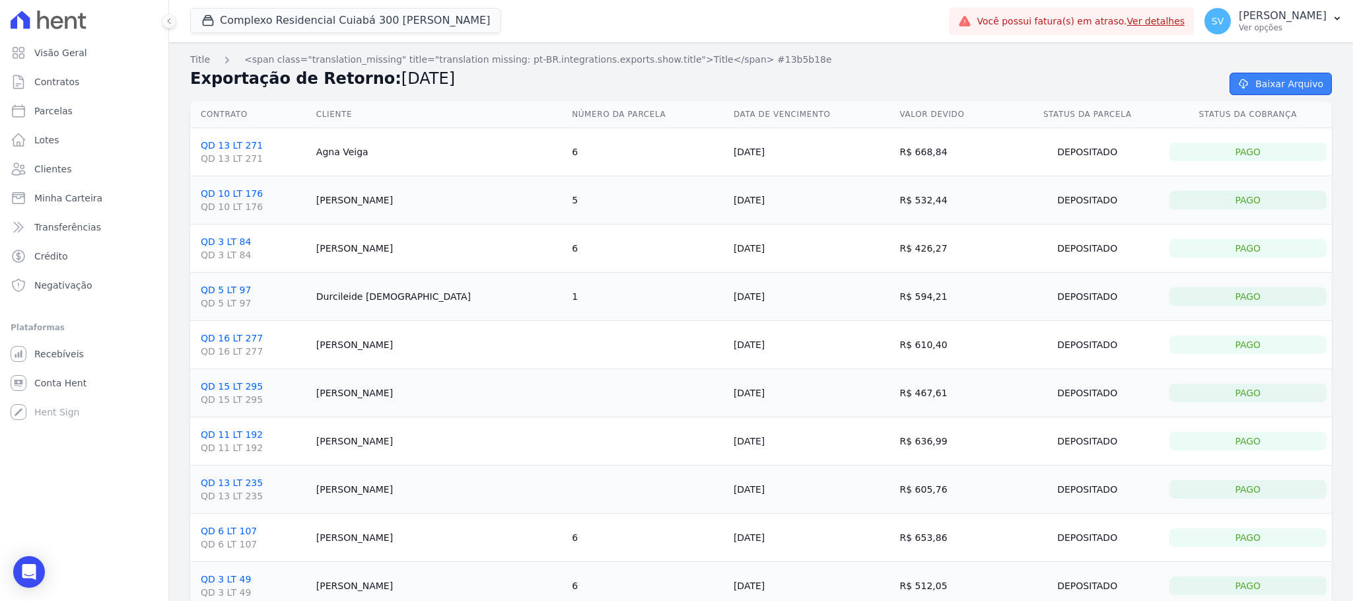
click at [1272, 87] on link "Baixar Arquivo" at bounding box center [1281, 84] width 102 height 22
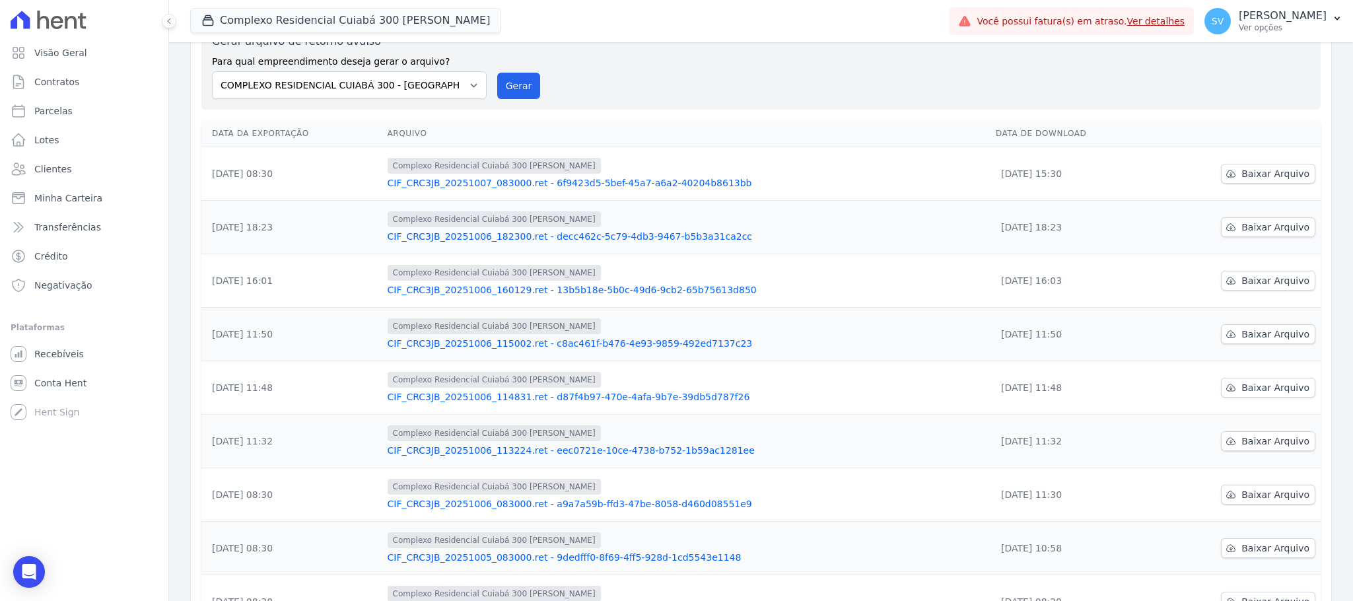
scroll to position [99, 0]
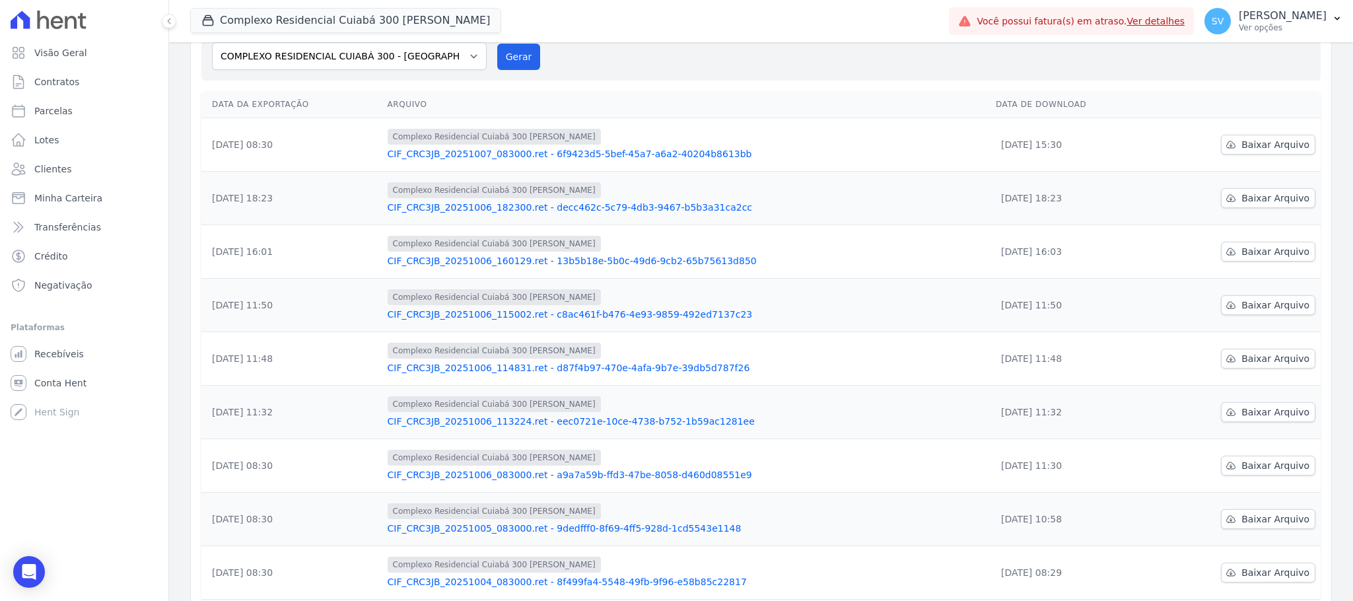
click at [629, 373] on link "CIF_CRC3JB_20251006_114831.ret - d87f4b97-470e-4afa-9b7e-39db5d787f26" at bounding box center [687, 367] width 598 height 13
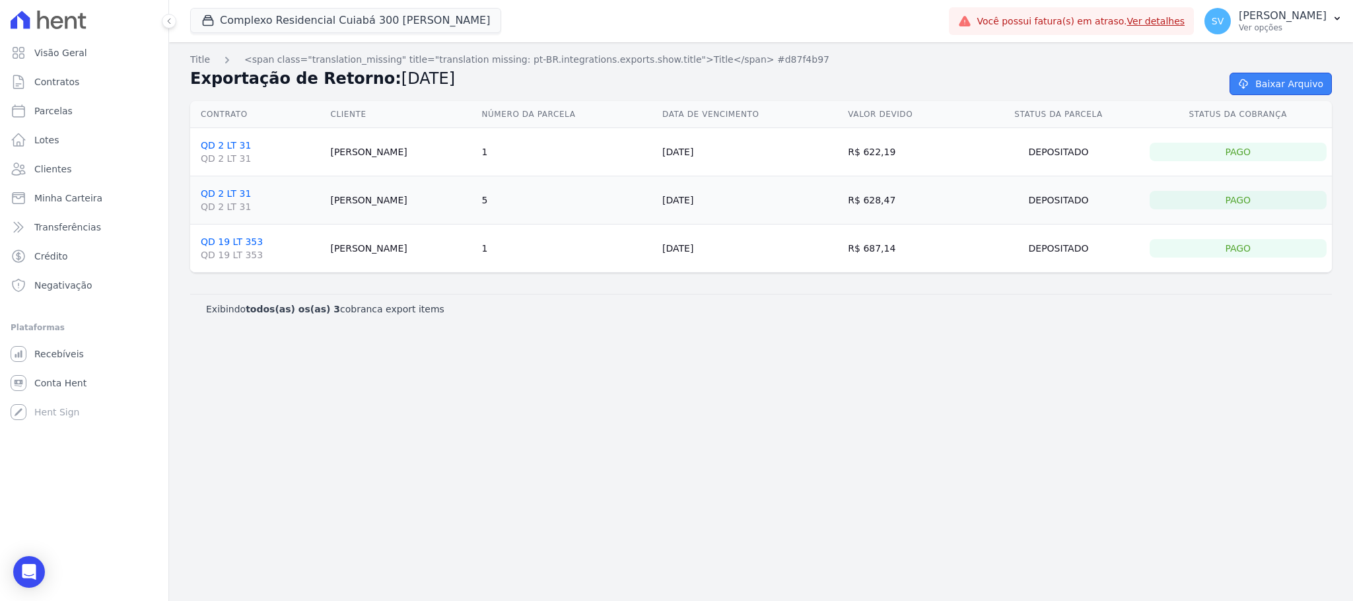
click at [1276, 81] on link "Baixar Arquivo" at bounding box center [1281, 84] width 102 height 22
click at [55, 112] on span "Parcelas" at bounding box center [53, 110] width 38 height 13
select select
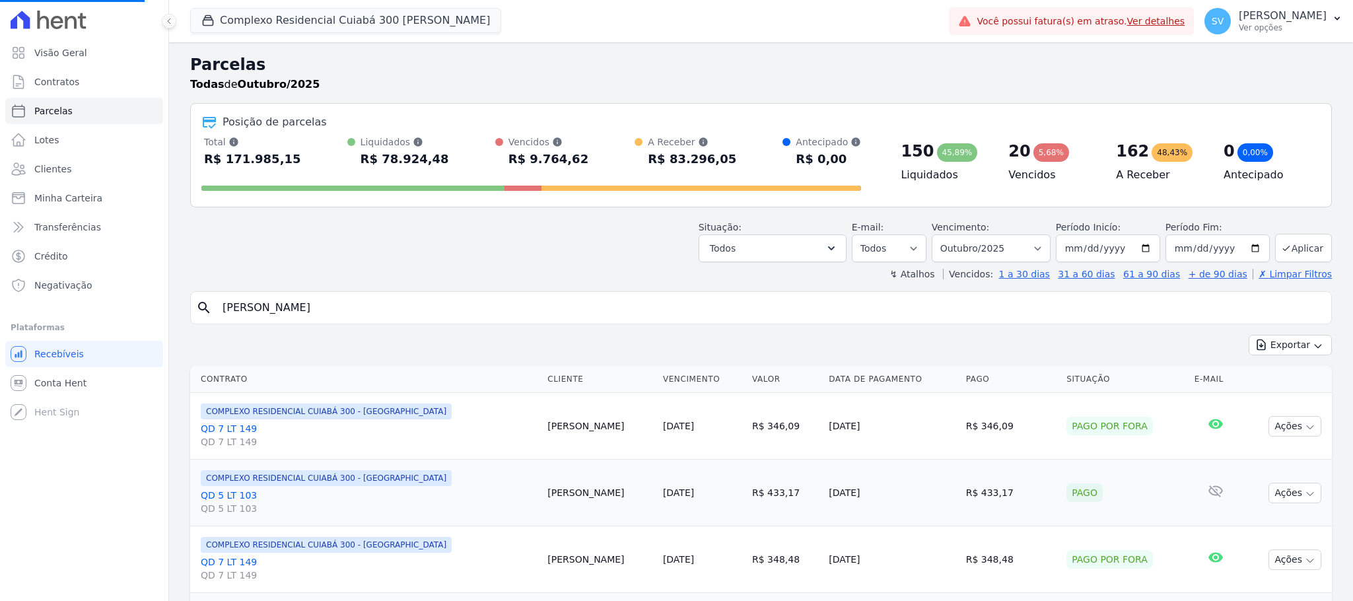
drag, startPoint x: 414, startPoint y: 313, endPoint x: 117, endPoint y: 323, distance: 297.4
click at [118, 323] on div "Visão Geral Contratos [GEOGRAPHIC_DATA] Lotes Clientes Minha Carteira Transferê…" at bounding box center [676, 300] width 1353 height 601
paste input "[PERSON_NAME]"
type input "[PERSON_NAME]"
select select
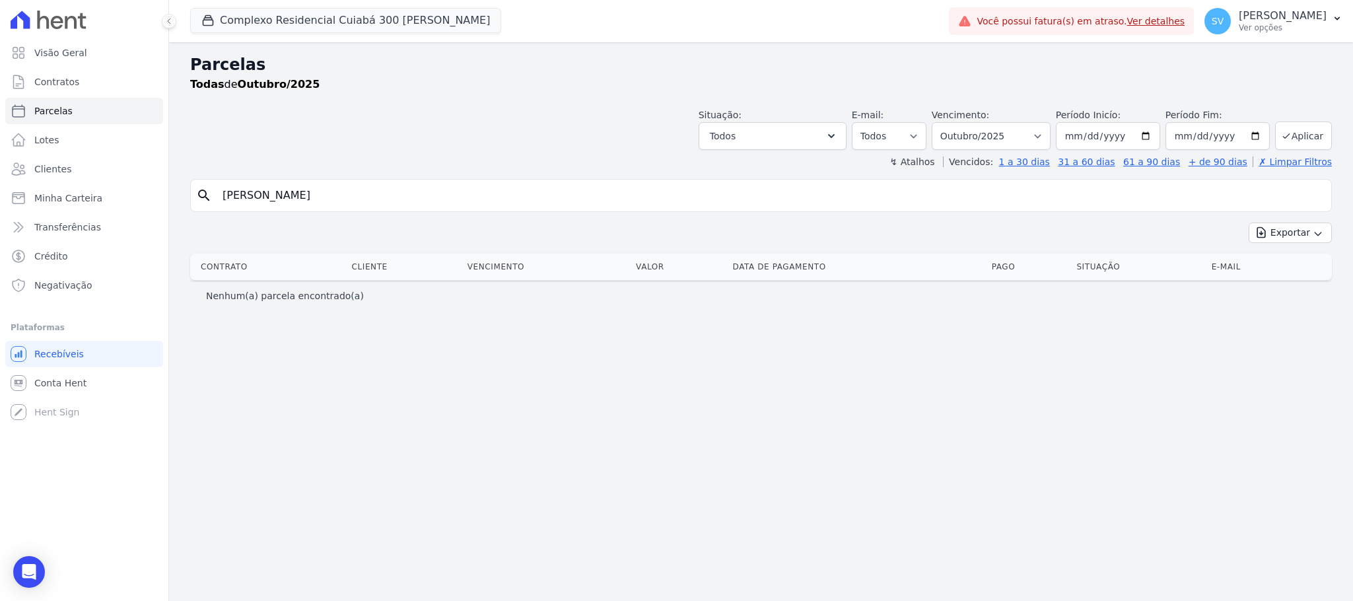
select select
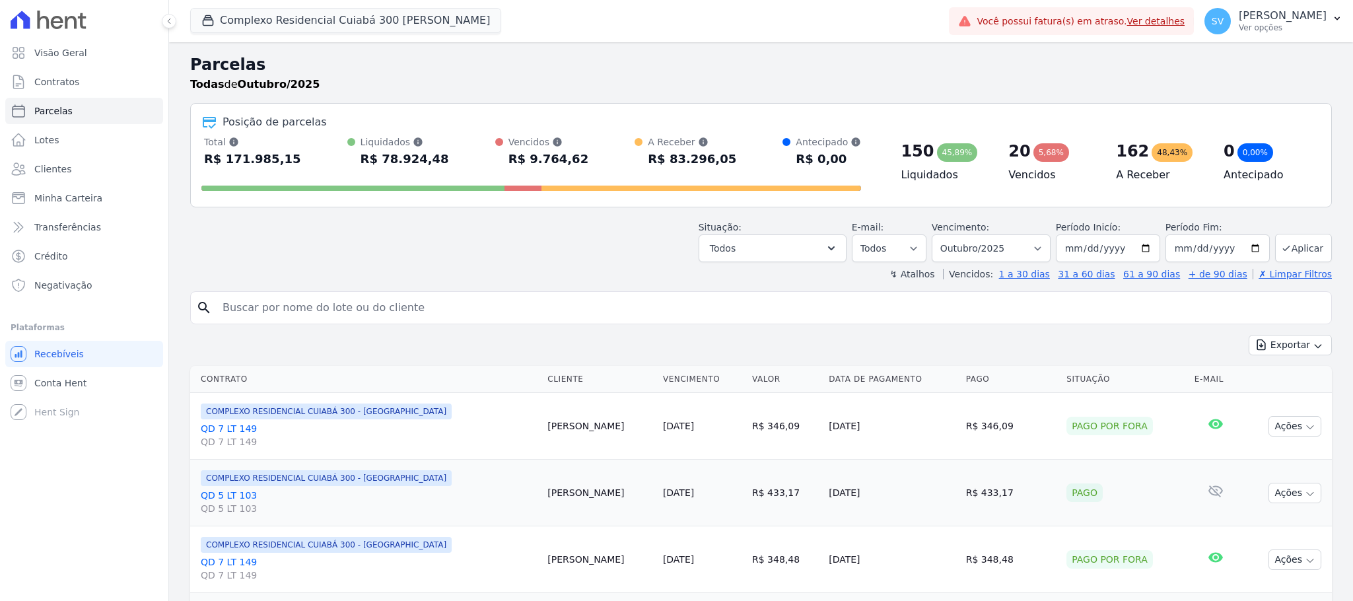
click at [381, 306] on input "search" at bounding box center [771, 308] width 1112 height 26
paste input "[PERSON_NAME]"
type input "[PERSON_NAME]"
select select
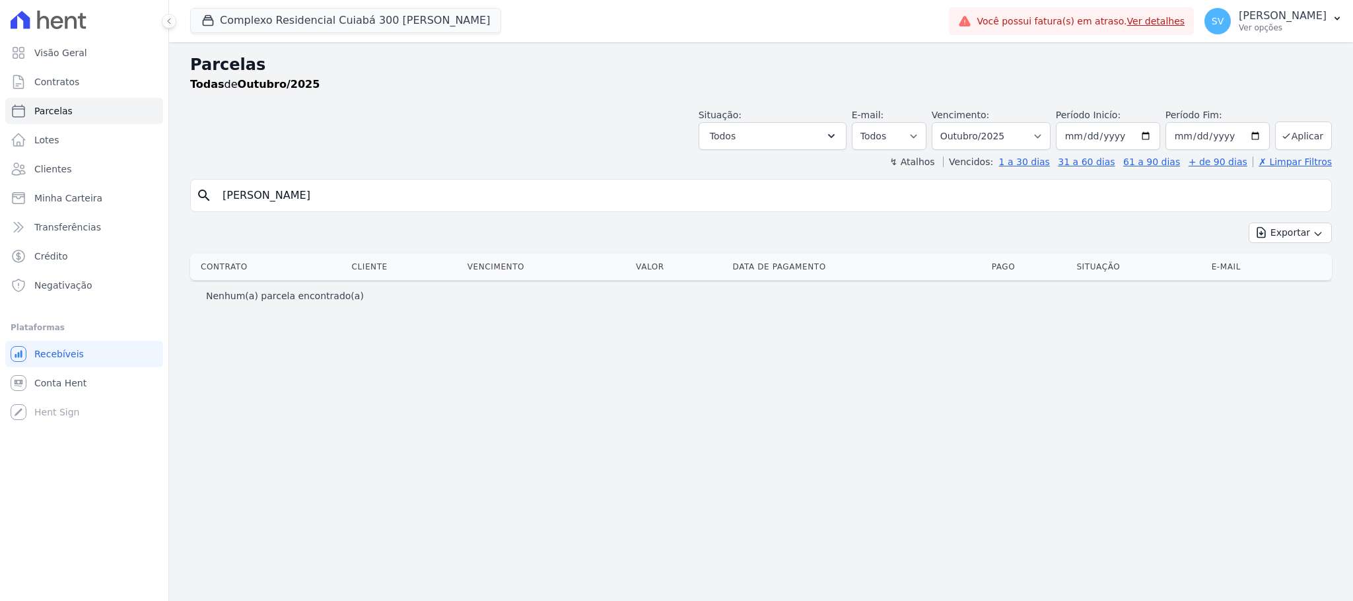
click at [330, 197] on input "[PERSON_NAME]" at bounding box center [771, 195] width 1112 height 26
type input "[PERSON_NAME]"
select select
click at [231, 9] on button "Complexo Residencial Cuiabá 300 [PERSON_NAME]" at bounding box center [345, 20] width 311 height 25
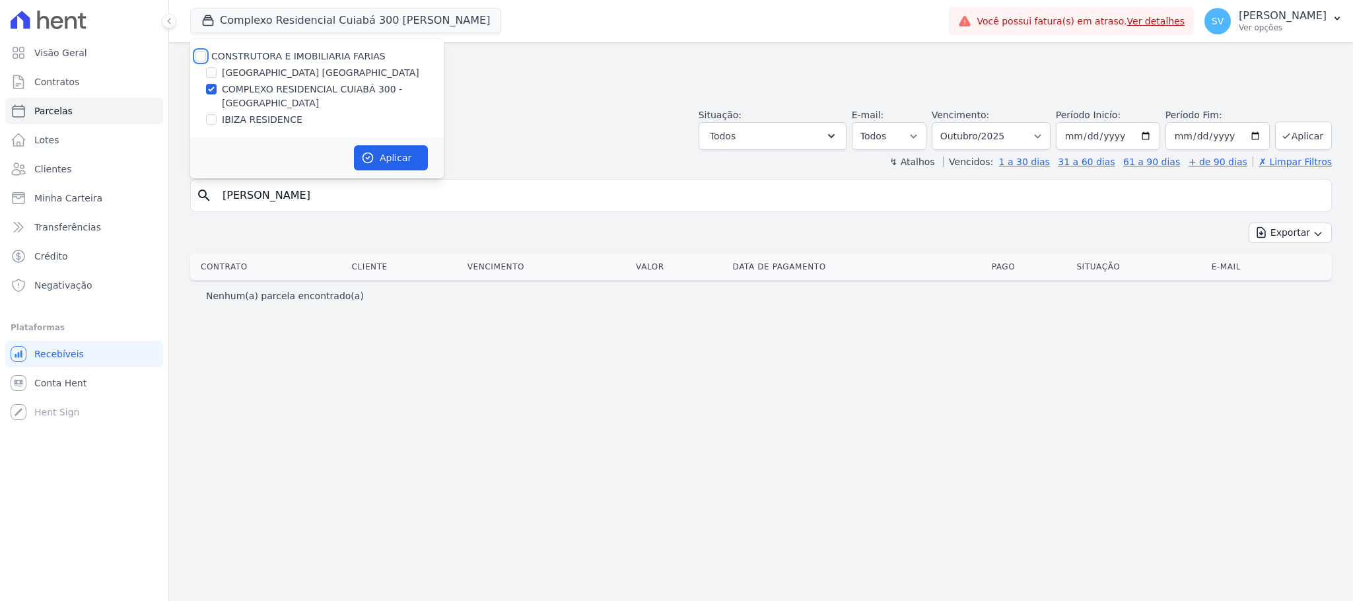
click at [196, 55] on input "CONSTRUTORA E IMOBILIARIA FARIAS" at bounding box center [201, 56] width 11 height 11
checkbox input "true"
click at [386, 159] on button "Aplicar" at bounding box center [391, 157] width 74 height 25
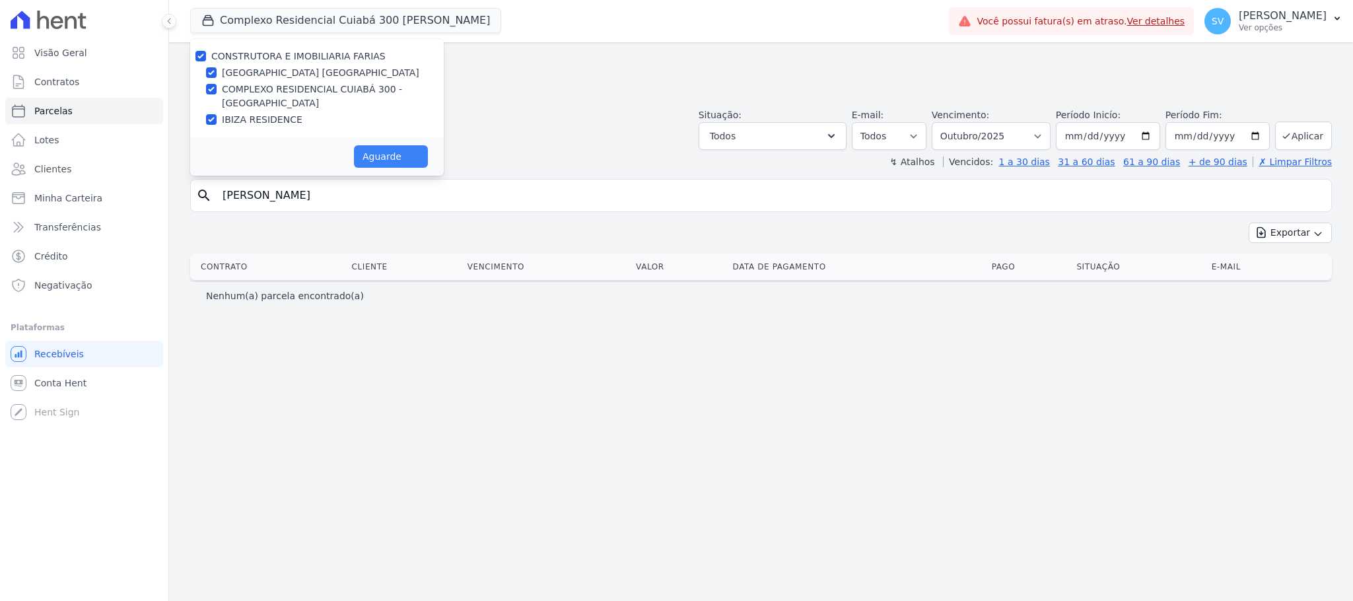
select select
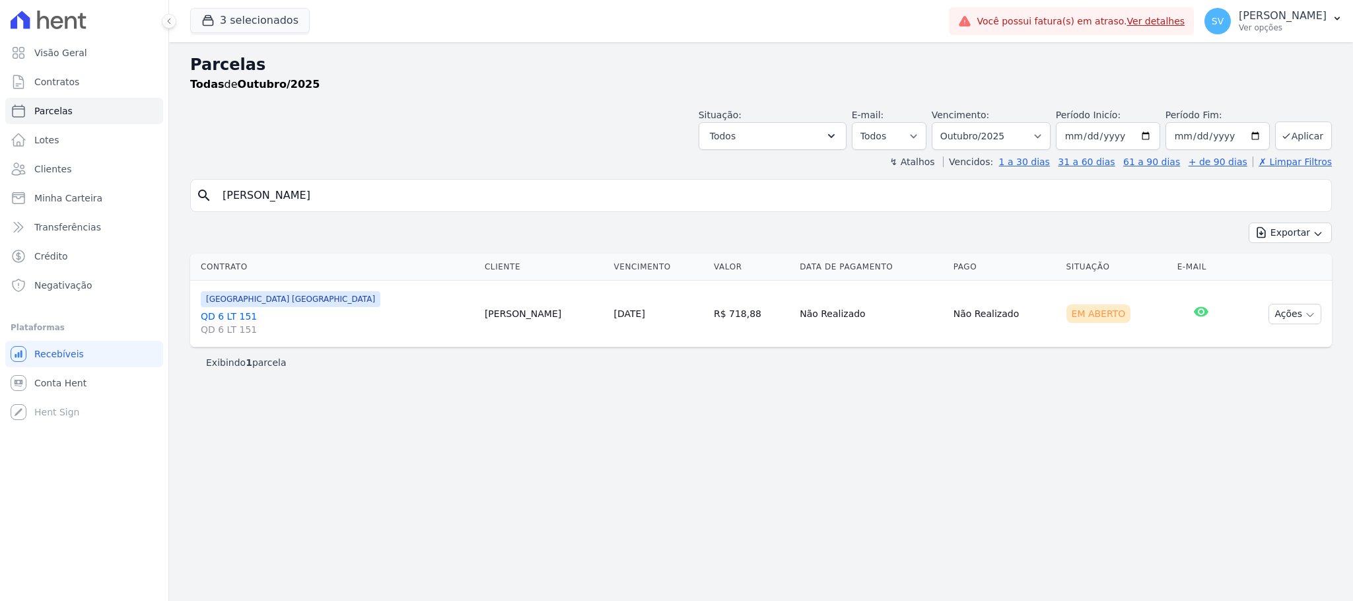
click at [727, 476] on div "Parcelas Todas de Outubro/2025 Situação: Agendado Em Aberto Pago Processando Ca…" at bounding box center [761, 321] width 1184 height 559
click at [1304, 310] on button "Ações" at bounding box center [1295, 314] width 53 height 20
click at [1269, 345] on link "Ver boleto" at bounding box center [1290, 344] width 127 height 24
click at [54, 52] on span "Visão Geral" at bounding box center [60, 52] width 53 height 13
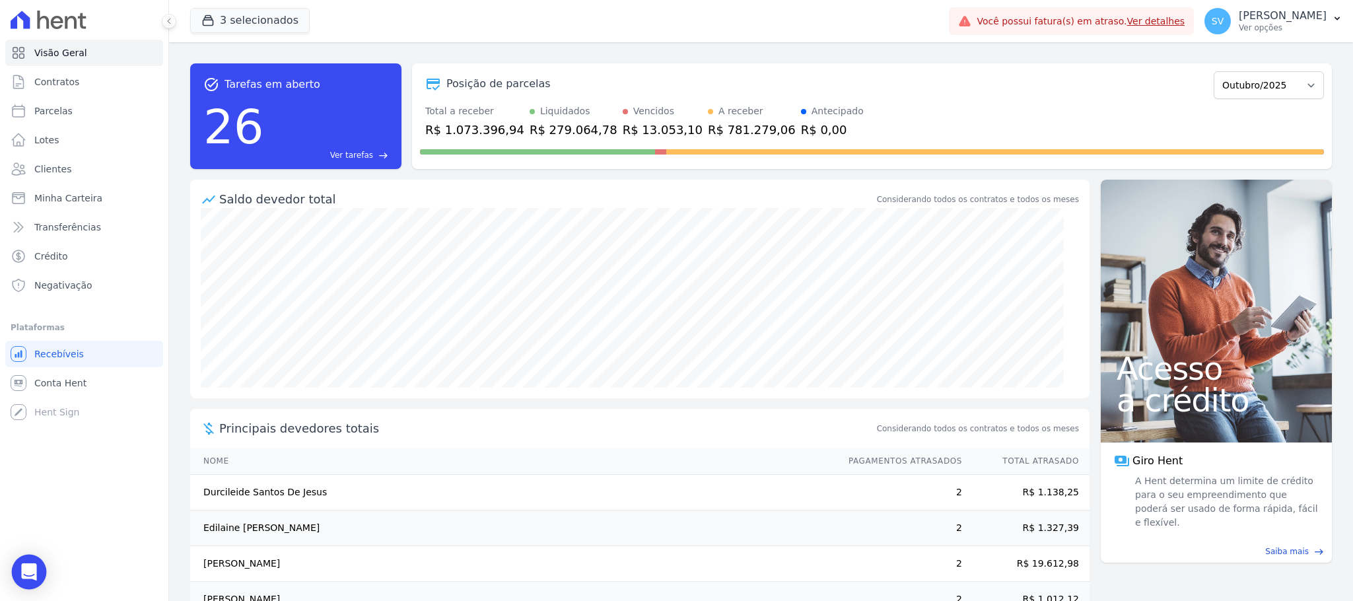
click at [20, 563] on div "Open Intercom Messenger" at bounding box center [29, 572] width 35 height 35
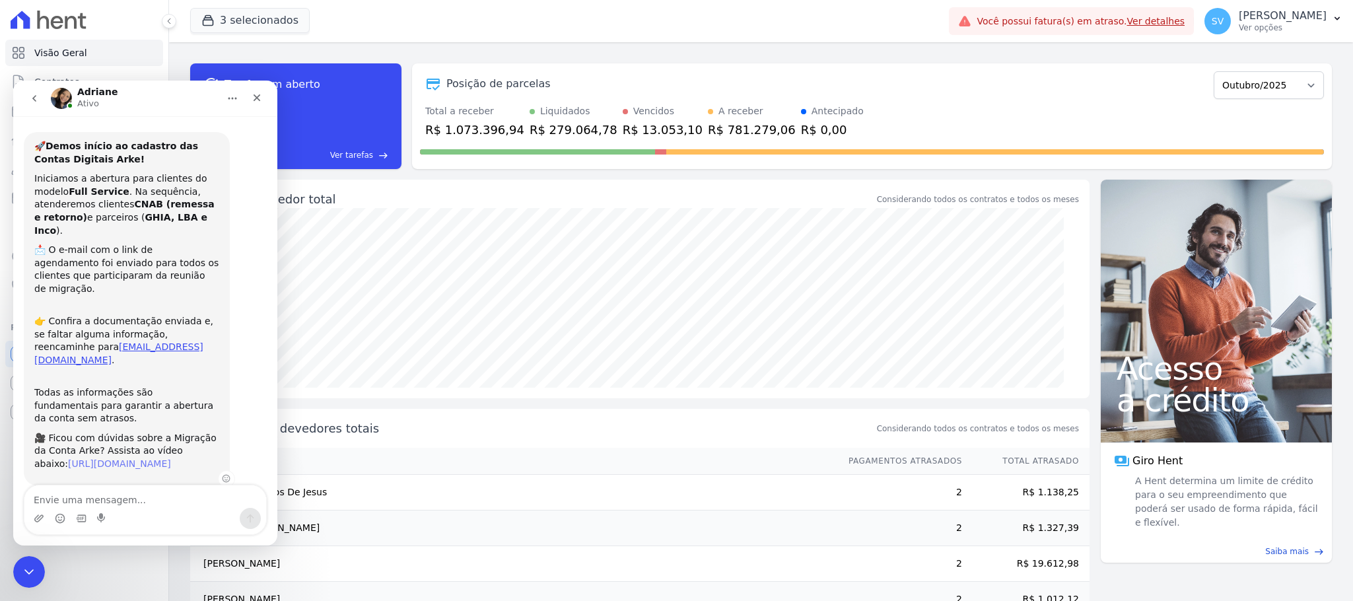
click at [80, 458] on link "https://www.canva.com/design/DAG1NOb3ayU/F_AU-yJE4Nj5hiRKuylXlA/watch?utm_conte…" at bounding box center [119, 463] width 103 height 11
drag, startPoint x: 114, startPoint y: 192, endPoint x: 119, endPoint y: 186, distance: 7.5
click at [117, 188] on div "Iniciamos a abertura para clientes do modelo Full Service . Na sequência, atend…" at bounding box center [126, 204] width 185 height 65
click at [15, 567] on div "Encerramento do Messenger da Intercom" at bounding box center [27, 570] width 32 height 32
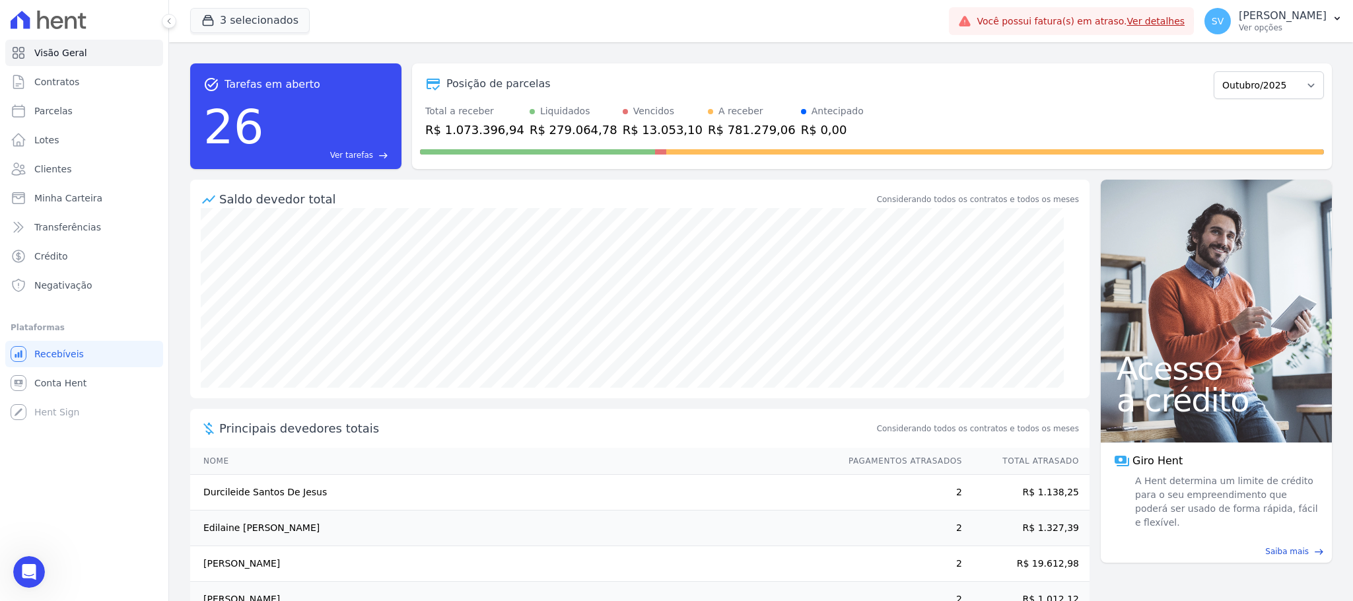
scroll to position [28, 0]
click at [40, 109] on span "Parcelas" at bounding box center [53, 110] width 38 height 13
select select
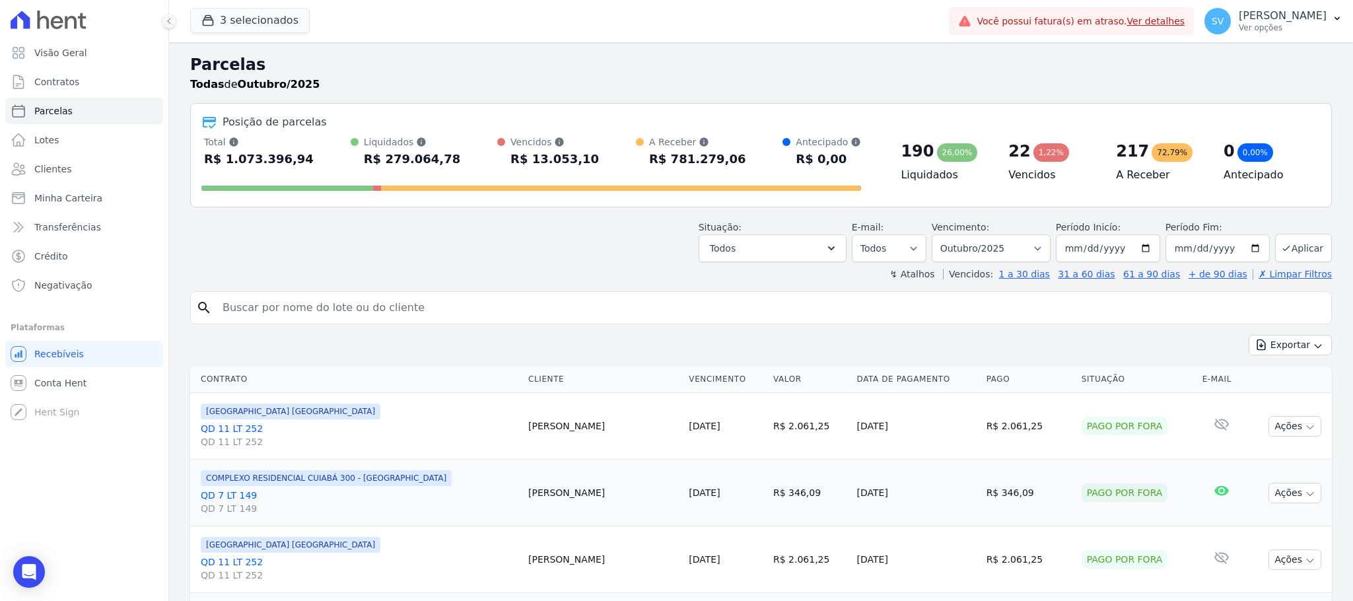
click at [314, 297] on input "search" at bounding box center [771, 308] width 1112 height 26
paste input "Max Willian Souza Mascarenha"
type input "MAX WILLIAN SOUZA MASCARENHA"
select select
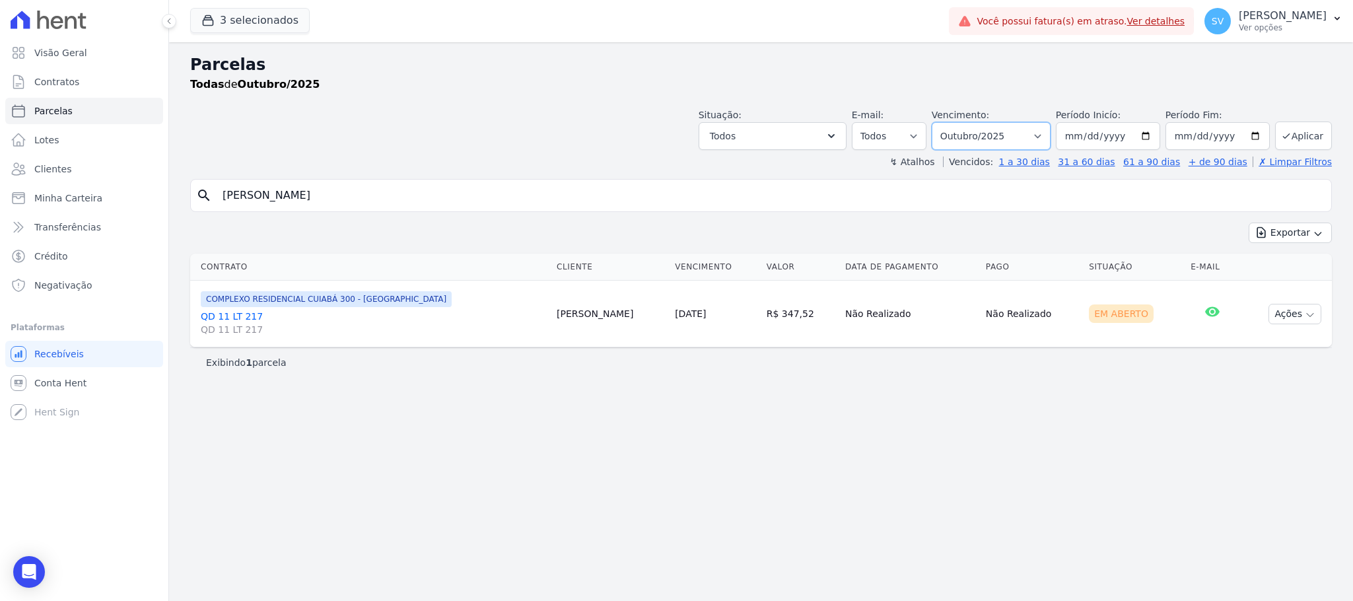
click at [1046, 135] on select "Filtrar por período ──────── Todos os meses Outubro/2022 Novembro/2022 Dezembro…" at bounding box center [991, 136] width 119 height 28
select select "09/2025"
click at [947, 122] on select "Filtrar por período ──────── Todos os meses Outubro/2022 Novembro/2022 Dezembro…" at bounding box center [991, 136] width 119 height 28
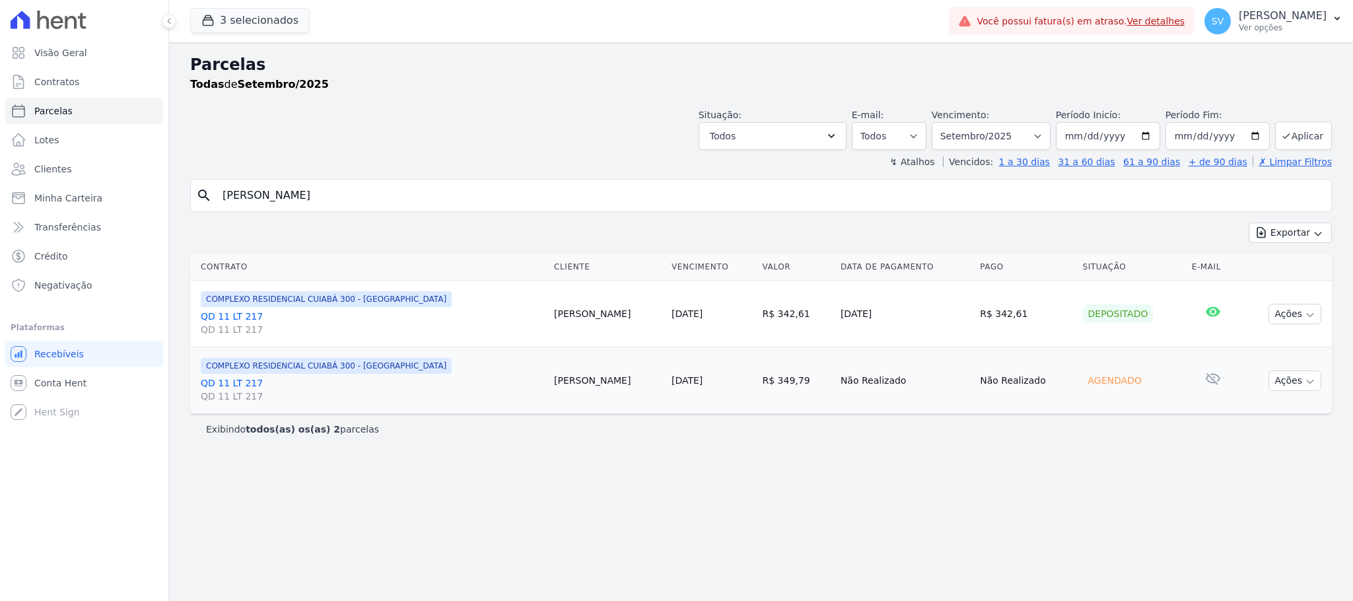
select select
click at [1229, 8] on div "SV [PERSON_NAME] Ver opções" at bounding box center [1266, 21] width 122 height 26
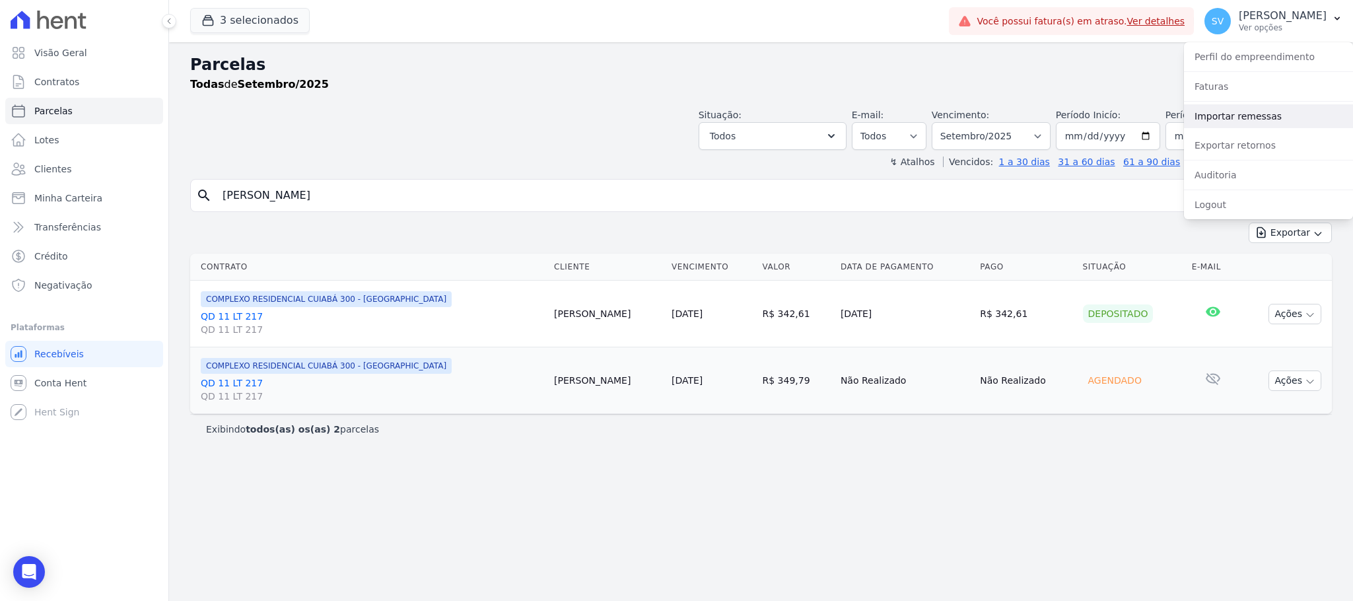
click at [1227, 114] on link "Importar remessas" at bounding box center [1268, 116] width 169 height 24
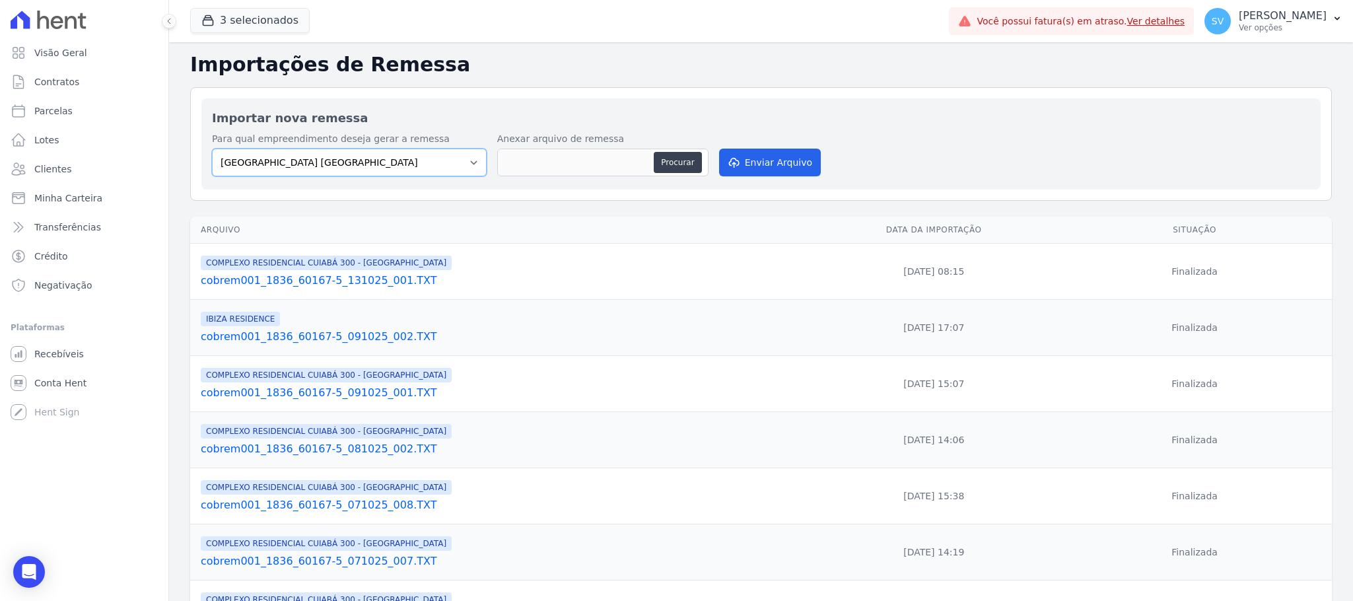
drag, startPoint x: 445, startPoint y: 167, endPoint x: 441, endPoint y: 176, distance: 10.1
click at [446, 167] on select "BAHAMAS EAST VILLAGE COMPLEXO RESIDENCIAL CUIABÁ 300 - JOÃO DE BARRO IBIZA RESI…" at bounding box center [349, 163] width 275 height 28
select select "a999329b-d322-46c5-b2df-9163b092fb9b"
click at [212, 149] on select "BAHAMAS EAST VILLAGE COMPLEXO RESIDENCIAL CUIABÁ 300 - JOÃO DE BARRO IBIZA RESI…" at bounding box center [349, 163] width 275 height 28
click at [686, 157] on button "Procurar" at bounding box center [678, 162] width 48 height 21
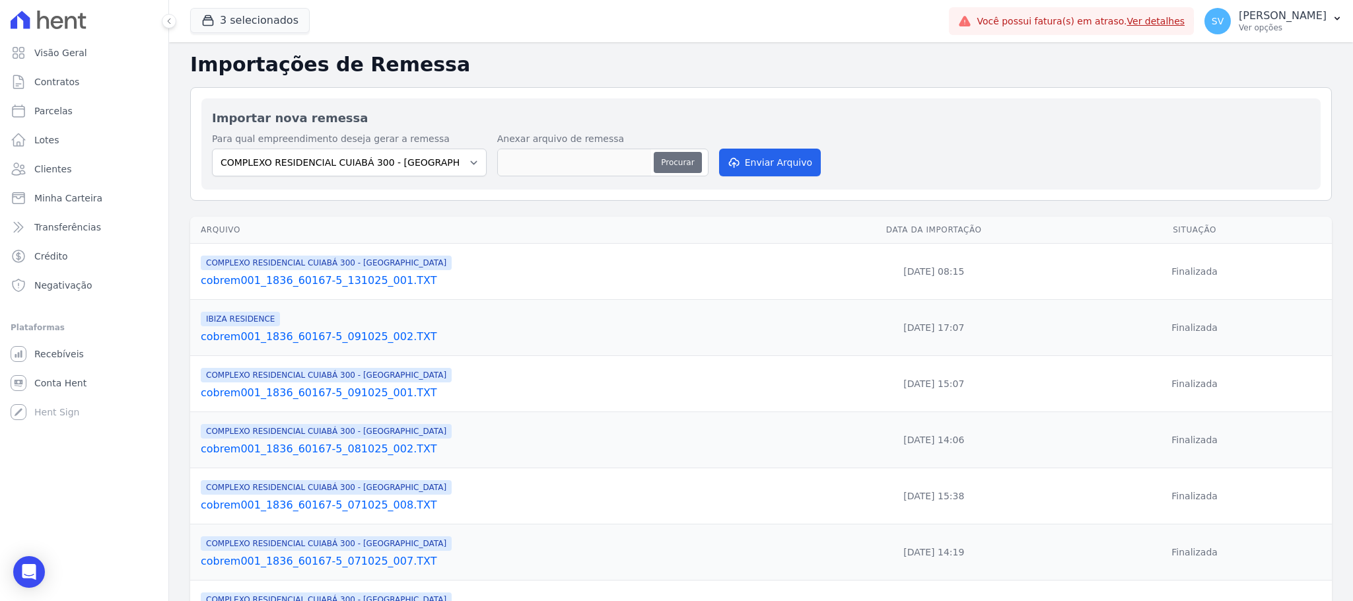
type input "cobrem001_1836_60167-5_131025_002.TXT"
click at [764, 163] on button "Enviar Arquivo" at bounding box center [770, 163] width 102 height 28
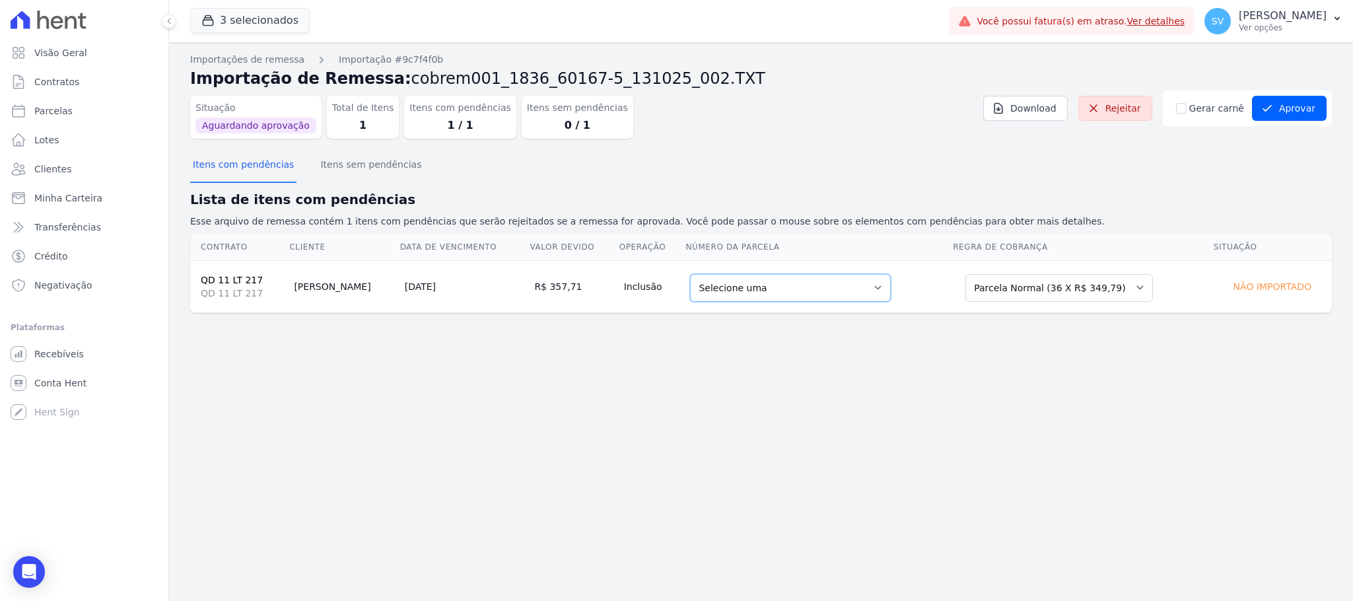
click at [822, 279] on select "Selecione uma 6 - 15/09/2025 - R$ 349,79 - Agendado 8 - 15/11/2025 - R$ 349,79 …" at bounding box center [790, 288] width 201 height 28
click at [234, 170] on button "Itens com pendências" at bounding box center [243, 166] width 106 height 34
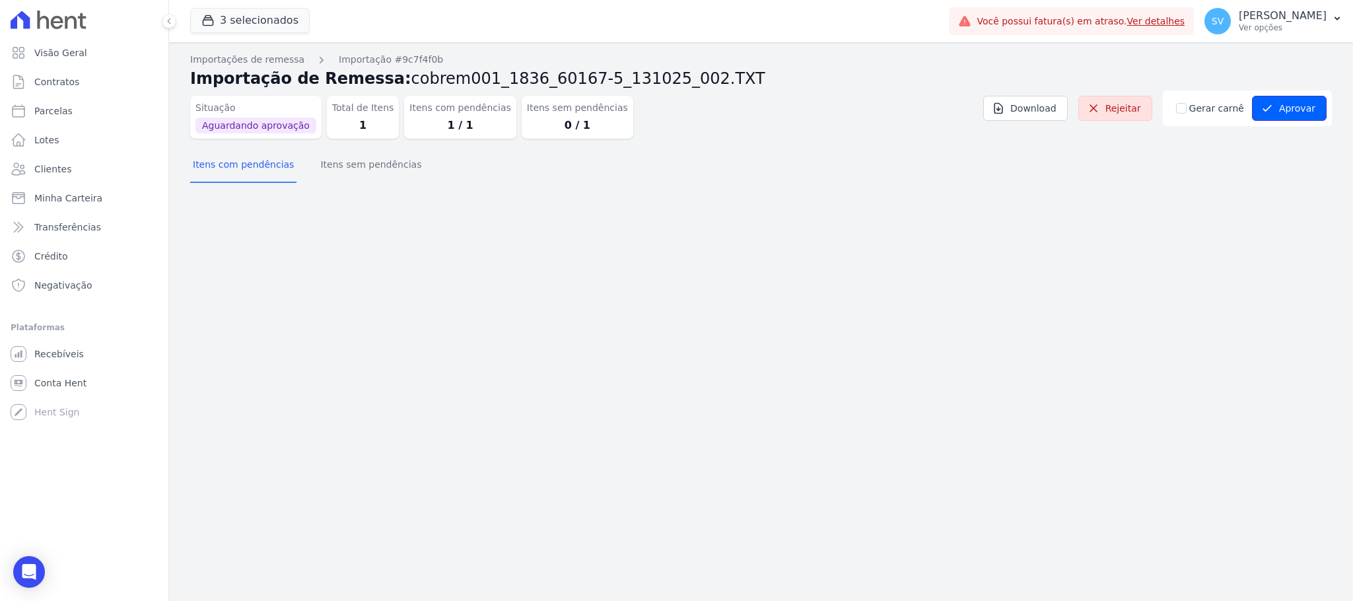
drag, startPoint x: 1286, startPoint y: 110, endPoint x: 1285, endPoint y: 117, distance: 7.4
click at [1286, 111] on button "Aprovar" at bounding box center [1289, 108] width 75 height 25
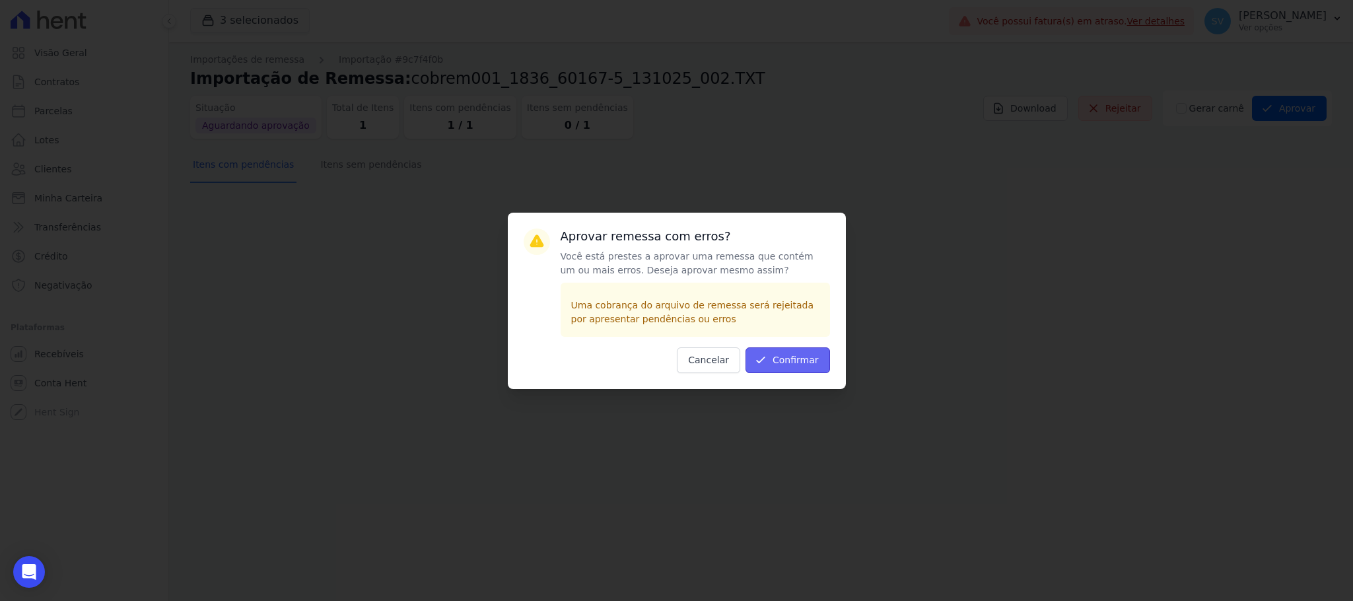
click at [785, 361] on button "Confirmar" at bounding box center [788, 360] width 85 height 26
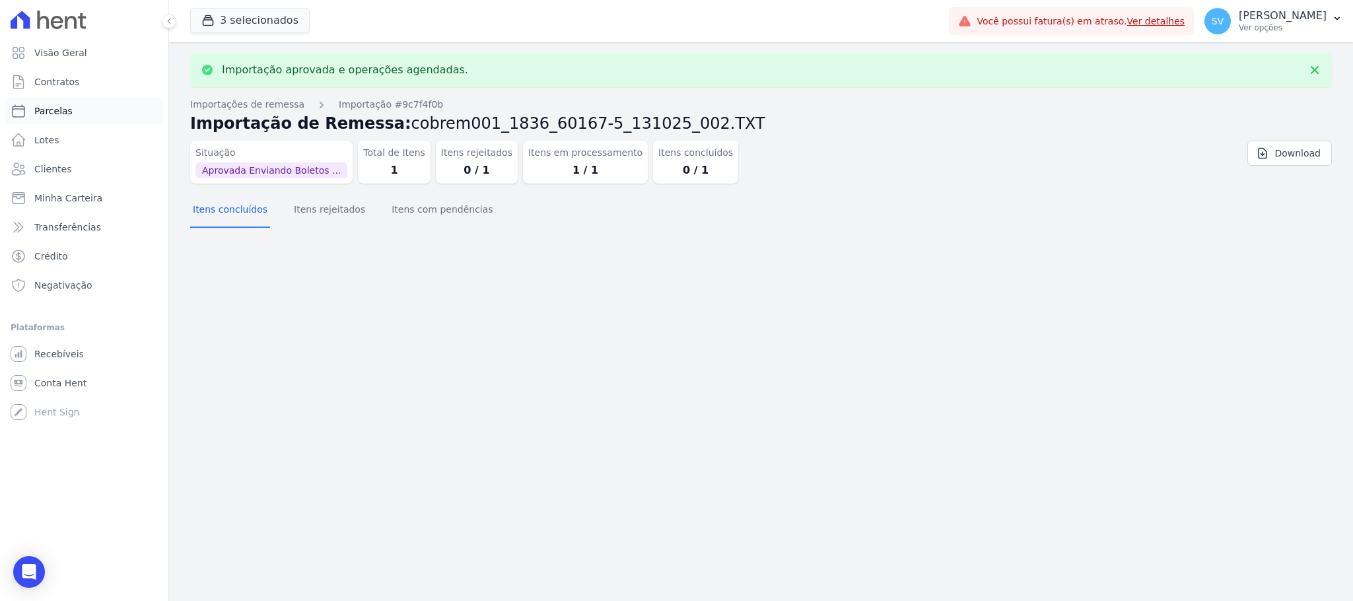
click at [40, 107] on span "Parcelas" at bounding box center [53, 110] width 38 height 13
select select
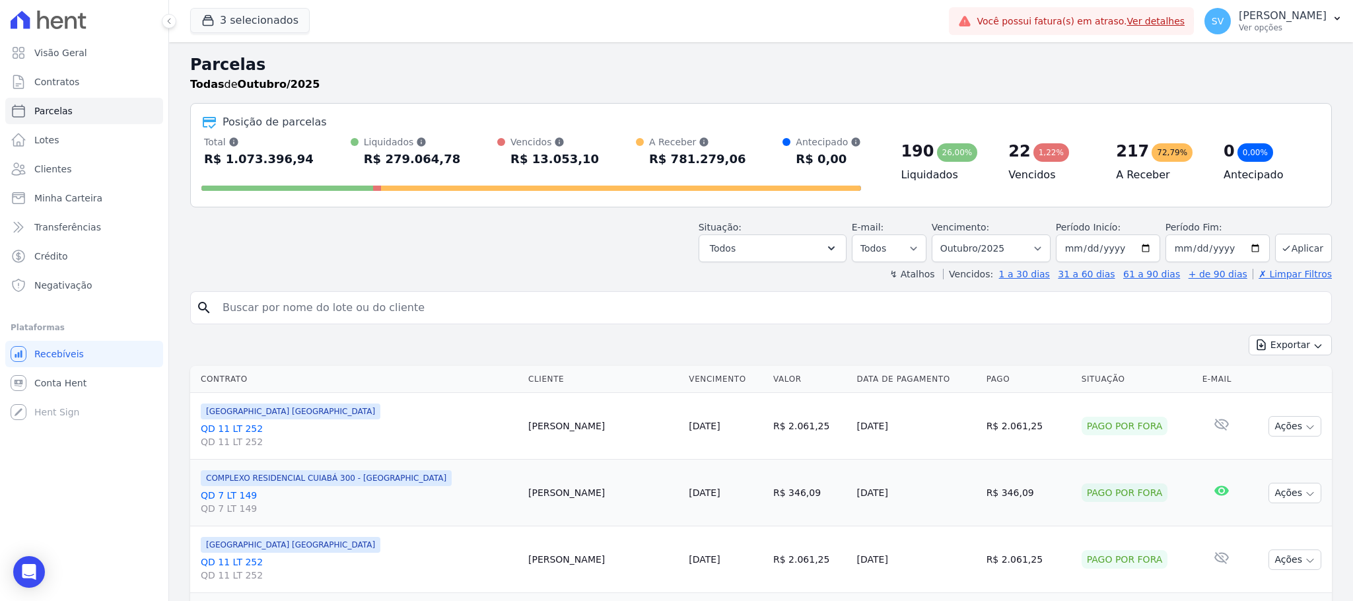
drag, startPoint x: 378, startPoint y: 309, endPoint x: 371, endPoint y: 310, distance: 8.0
click at [375, 309] on input "search" at bounding box center [771, 308] width 1112 height 26
paste input "GABRIEL ANTONIO TORRES CAVENAGHI"
type input "GABRIEL ANTONIO TORRES CAVENAGHI"
select select
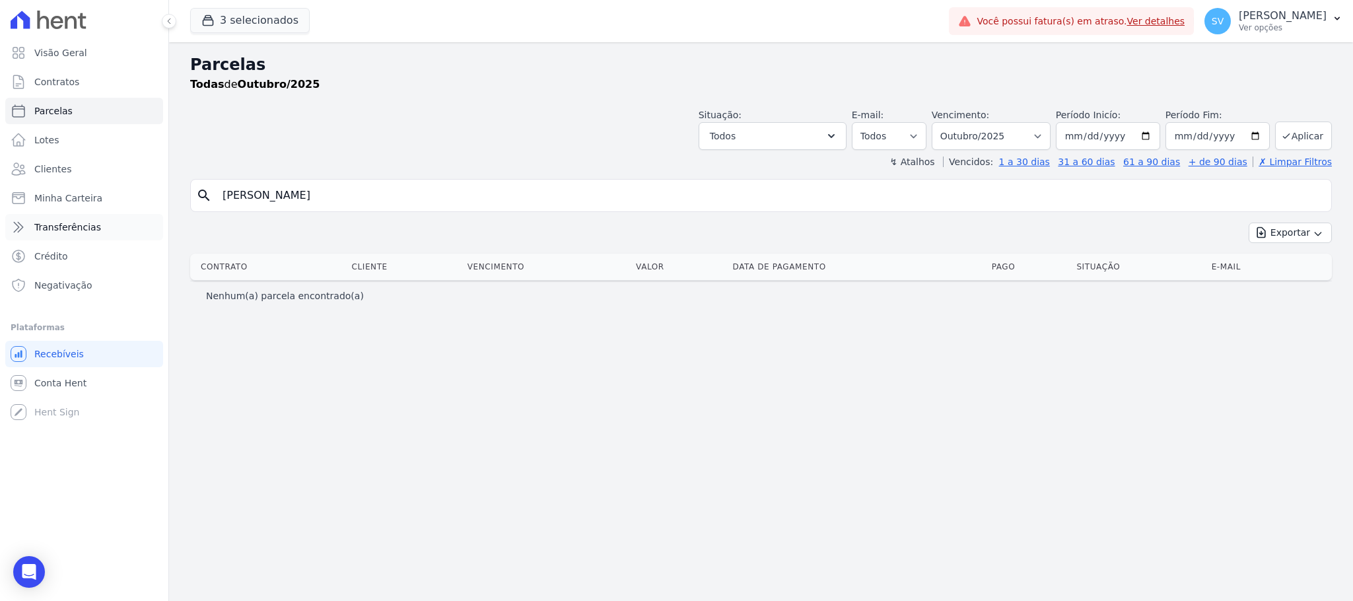
drag, startPoint x: 450, startPoint y: 206, endPoint x: 157, endPoint y: 222, distance: 293.0
click at [157, 222] on div "Visão Geral Contratos [GEOGRAPHIC_DATA] Lotes Clientes Minha Carteira Transferê…" at bounding box center [676, 300] width 1353 height 601
paste input "Max Willian Souza Mascarenha"
type input "Max Willian Souza Mascarenha"
select select
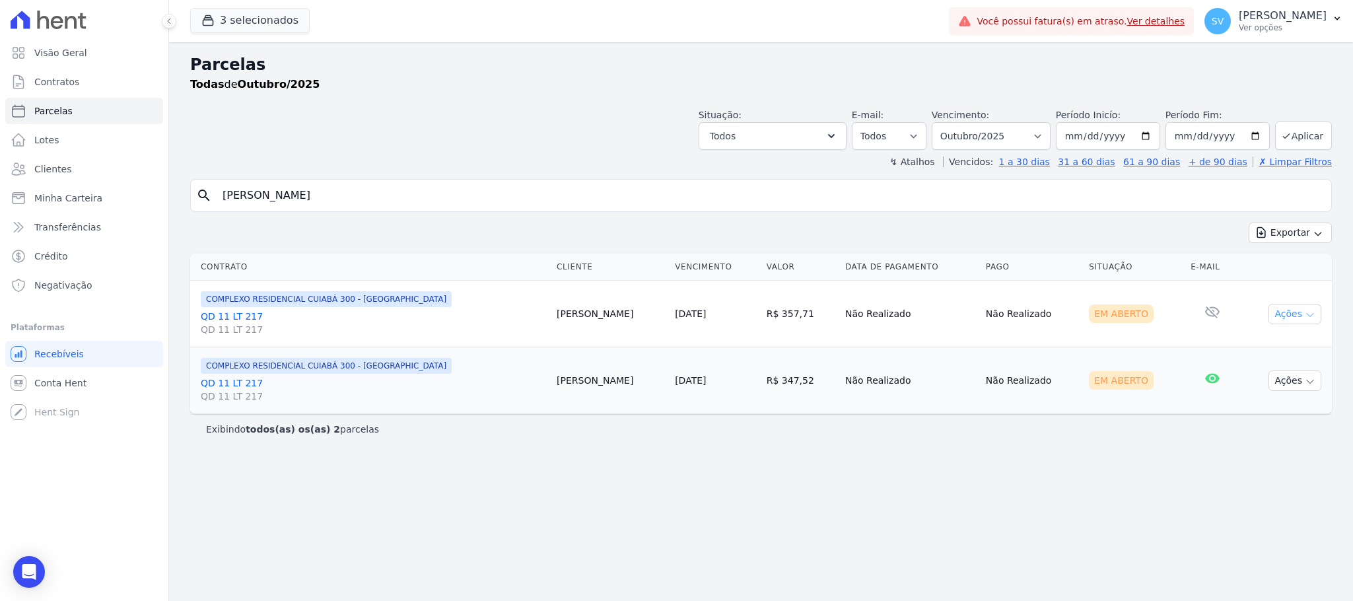
click at [1296, 311] on button "Ações" at bounding box center [1295, 314] width 53 height 20
click at [1268, 345] on link "Ver boleto" at bounding box center [1290, 344] width 127 height 24
